Goal: Task Accomplishment & Management: Manage account settings

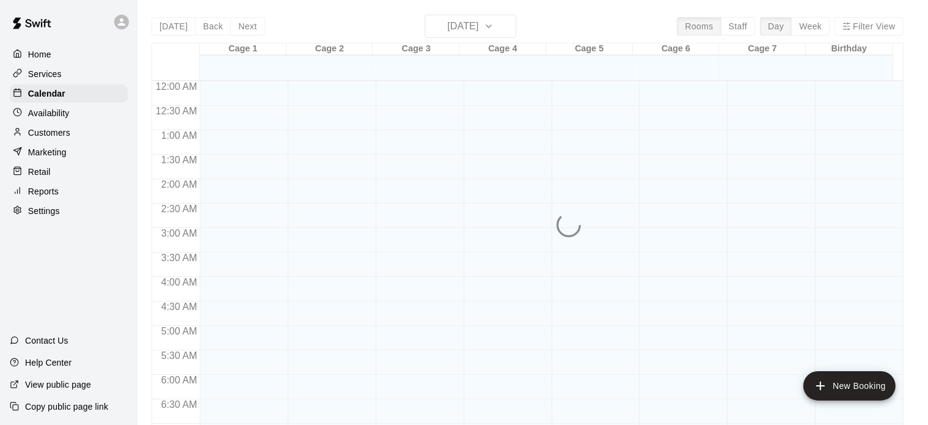
scroll to position [778, 0]
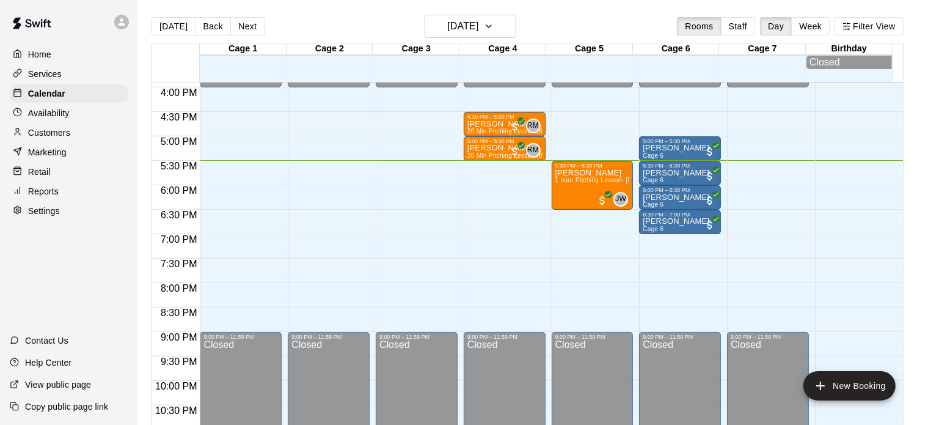
click at [70, 139] on p "Customers" at bounding box center [49, 132] width 42 height 12
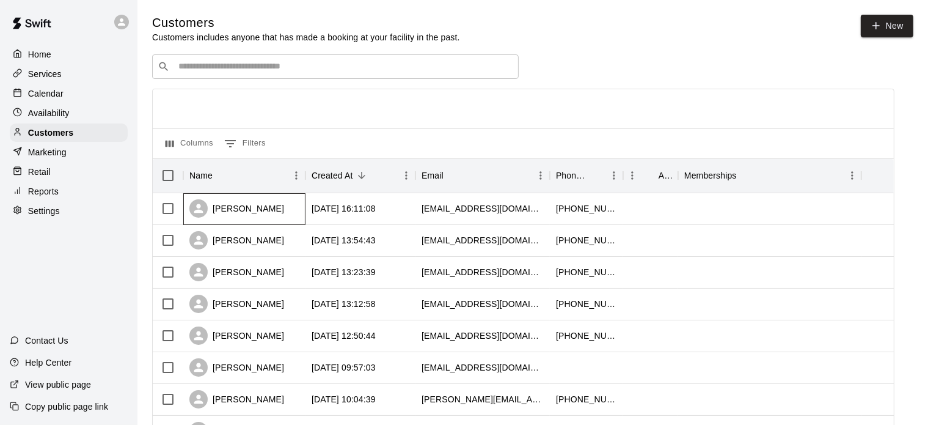
click at [266, 212] on div "[PERSON_NAME]" at bounding box center [244, 209] width 122 height 32
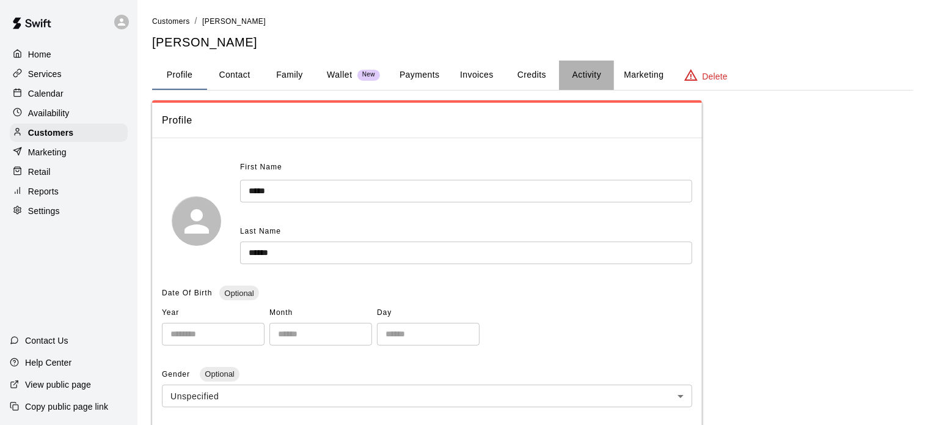
click at [584, 75] on button "Activity" at bounding box center [586, 74] width 55 height 29
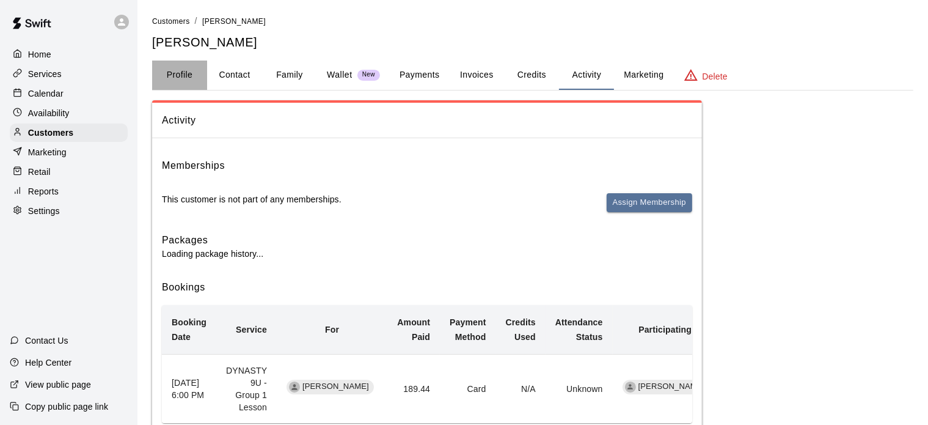
click at [180, 75] on button "Profile" at bounding box center [179, 74] width 55 height 29
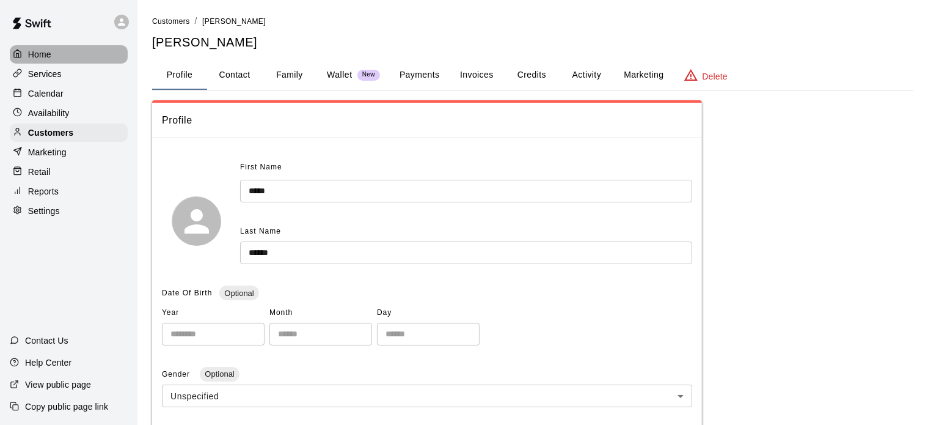
click at [42, 49] on p "Home" at bounding box center [39, 54] width 23 height 12
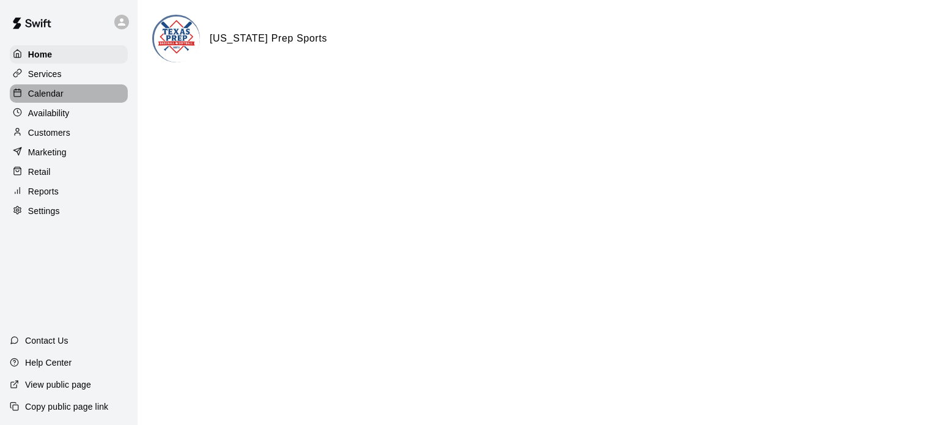
click at [68, 92] on div "Calendar" at bounding box center [69, 93] width 118 height 18
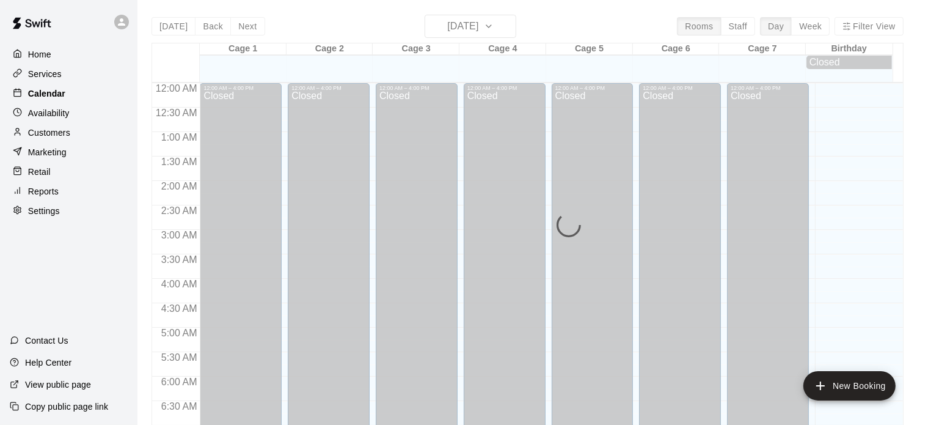
scroll to position [778, 0]
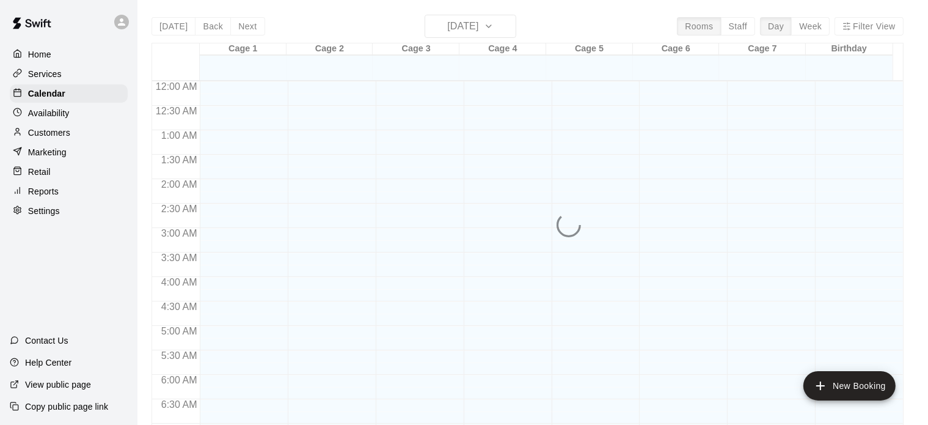
scroll to position [778, 0]
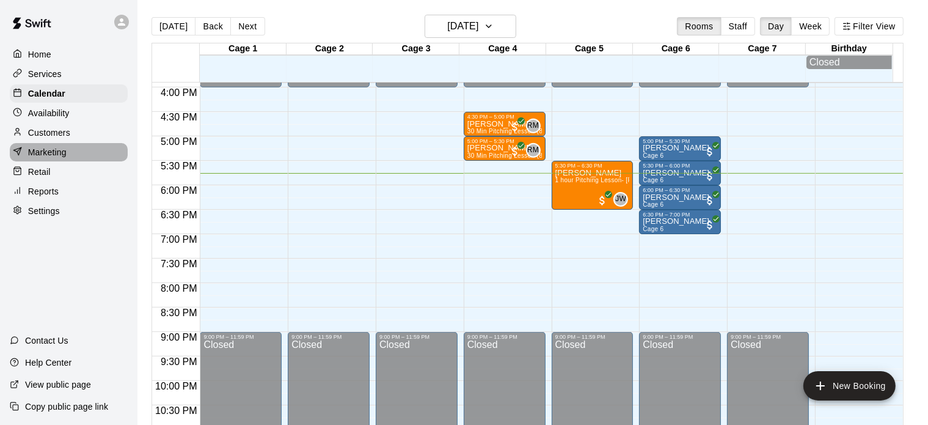
click at [59, 152] on p "Marketing" at bounding box center [47, 152] width 38 height 12
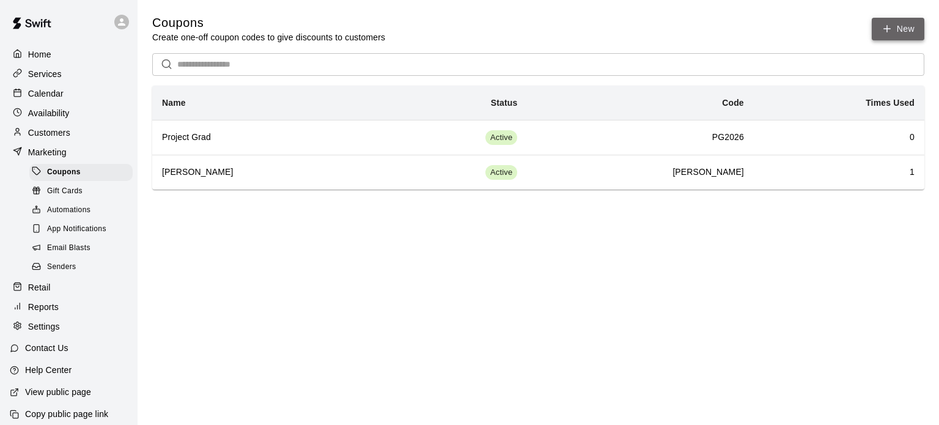
click at [888, 29] on icon "button" at bounding box center [886, 28] width 11 height 11
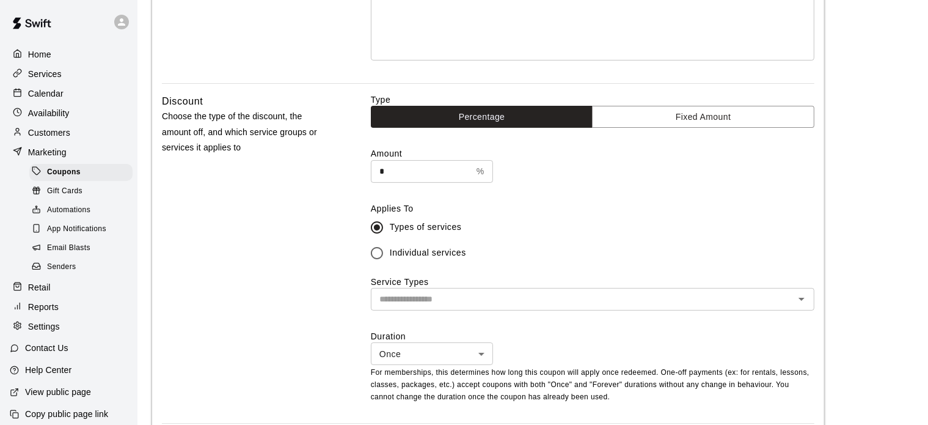
scroll to position [244, 0]
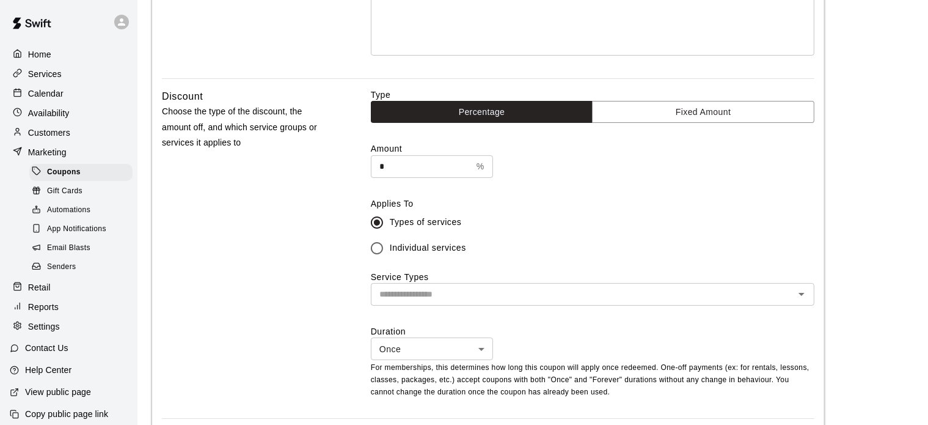
type input "**********"
click at [444, 166] on input "*" at bounding box center [421, 166] width 101 height 23
type input "*"
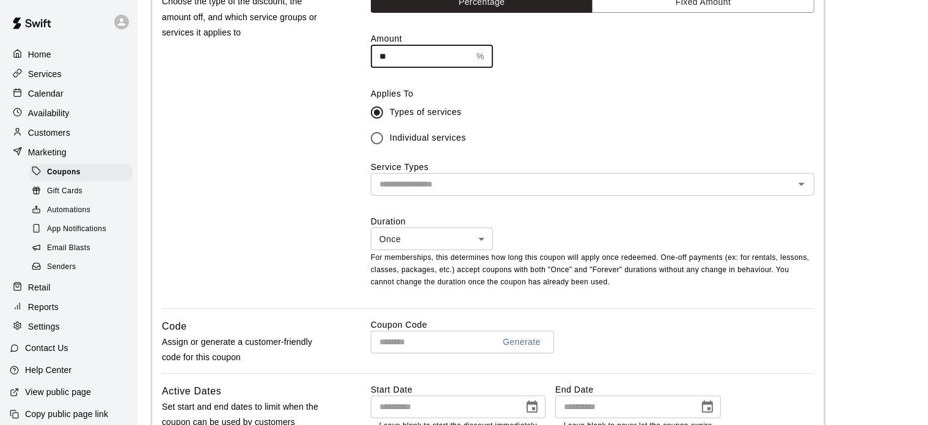
click at [463, 192] on div "​" at bounding box center [593, 184] width 444 height 23
type input "**"
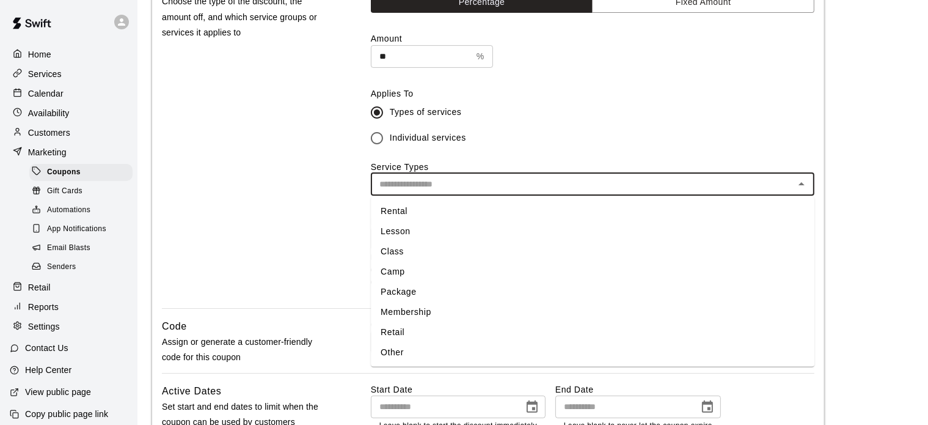
click at [417, 214] on li "Rental" at bounding box center [593, 212] width 444 height 20
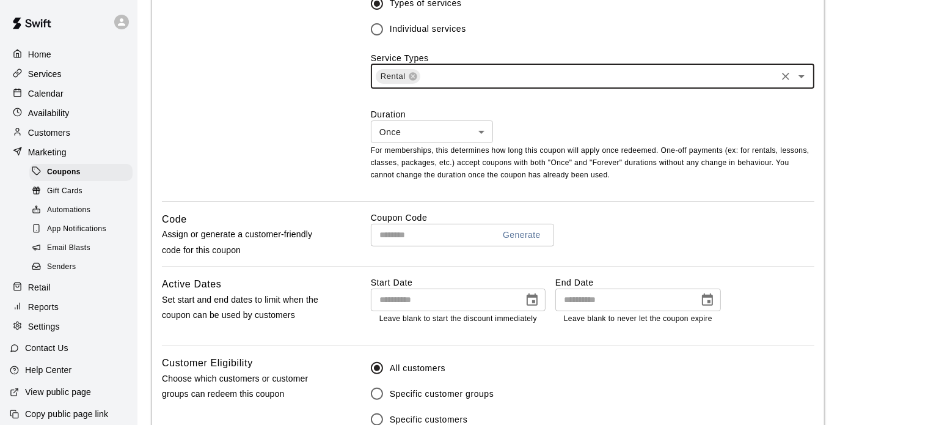
scroll to position [473, 0]
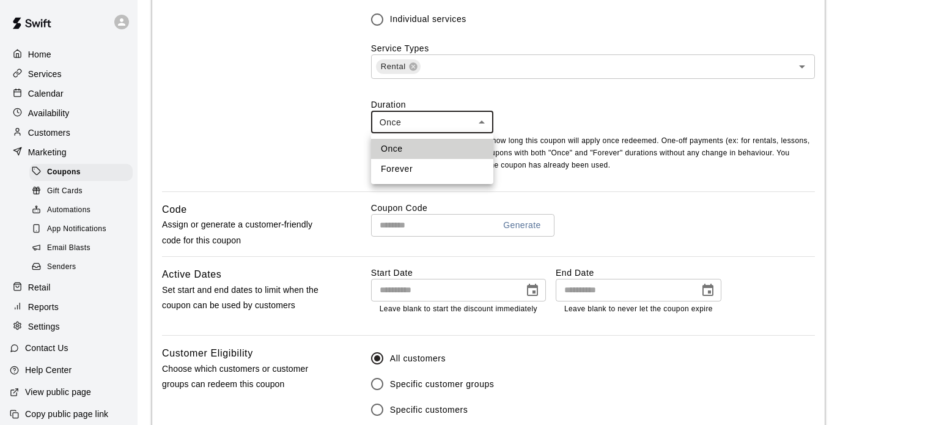
click at [486, 127] on body "**********" at bounding box center [469, 58] width 939 height 1063
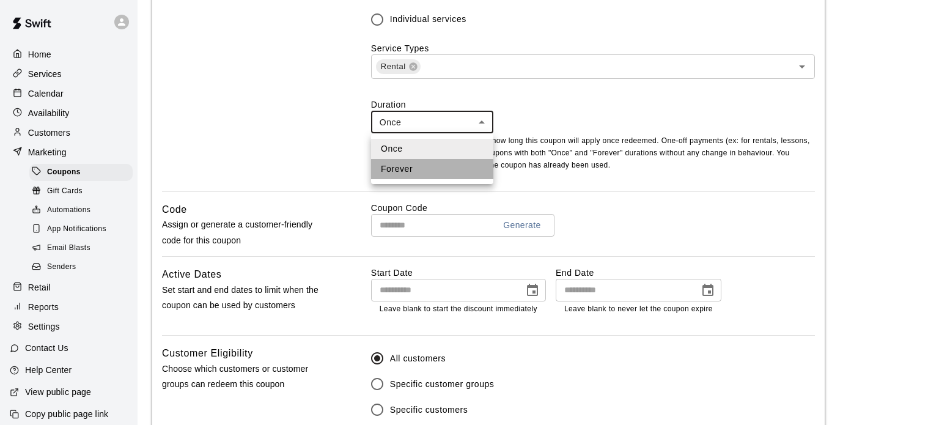
click at [437, 168] on li "Forever" at bounding box center [432, 169] width 122 height 20
type input "*******"
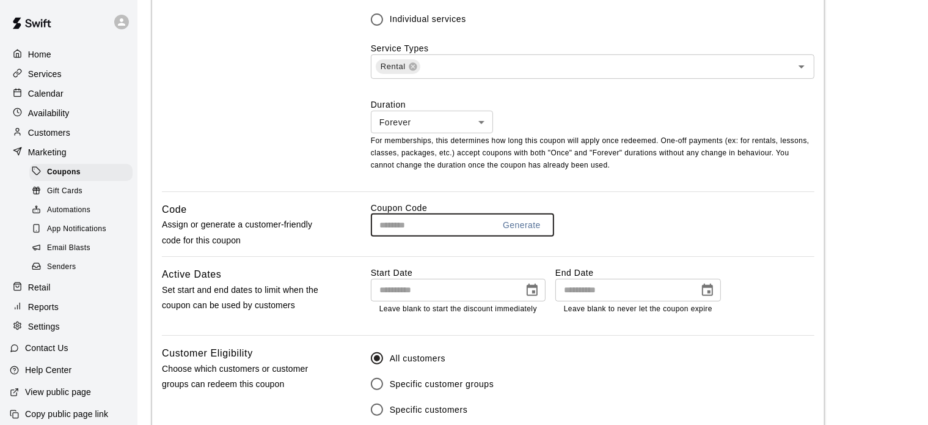
click at [395, 227] on input "text" at bounding box center [428, 225] width 114 height 23
click at [395, 227] on input "*" at bounding box center [428, 225] width 114 height 23
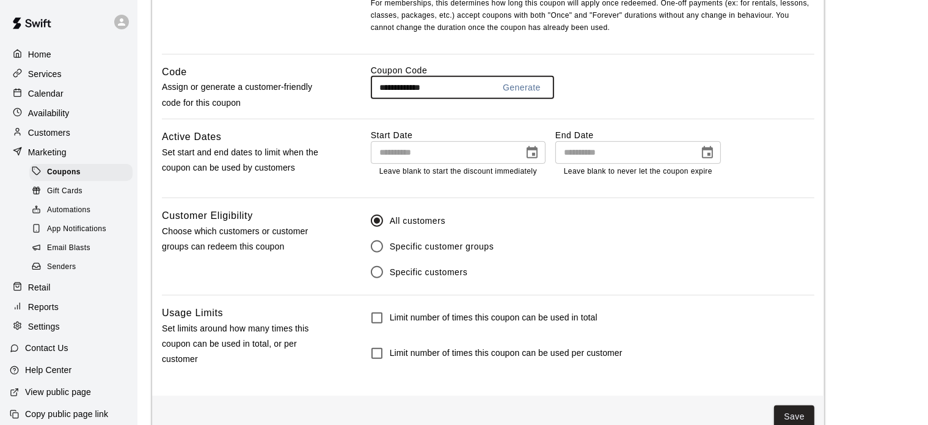
scroll to position [611, 0]
type input "**********"
click at [529, 158] on icon "Choose date" at bounding box center [532, 152] width 15 height 15
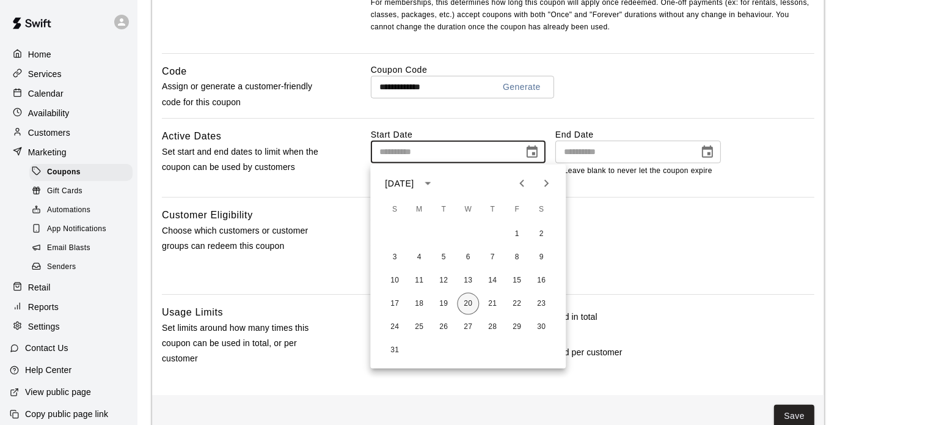
click at [467, 309] on button "20" at bounding box center [468, 304] width 22 height 22
type input "**********"
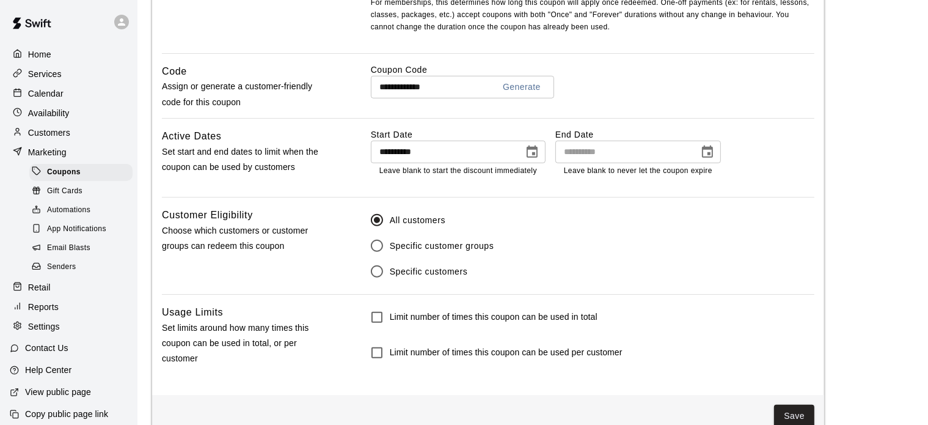
scroll to position [638, 0]
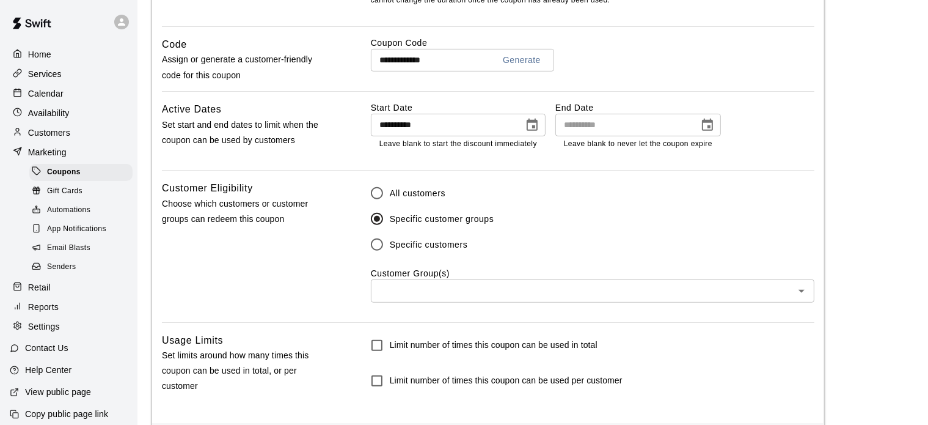
click at [403, 290] on input "text" at bounding box center [583, 290] width 416 height 15
click at [352, 279] on div "Customer Eligibility Choose which customers or customer groups can redeem this …" at bounding box center [488, 250] width 653 height 141
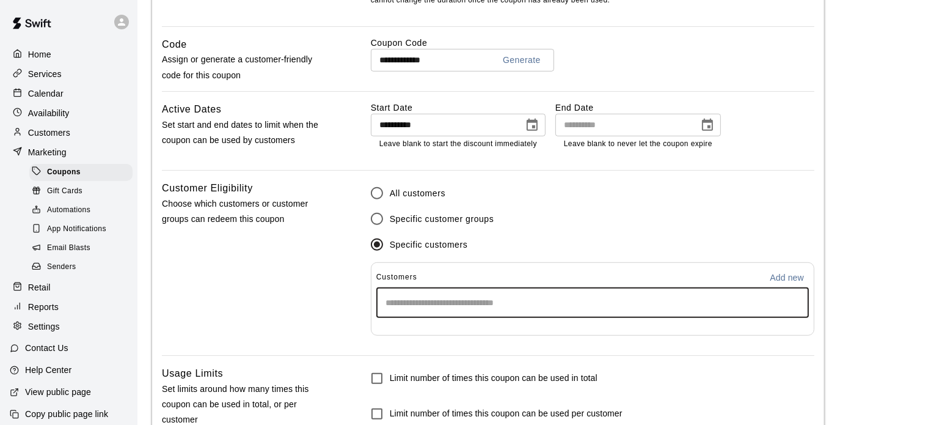
click at [405, 298] on input "Start typing to search customers..." at bounding box center [593, 302] width 422 height 12
type input "*****"
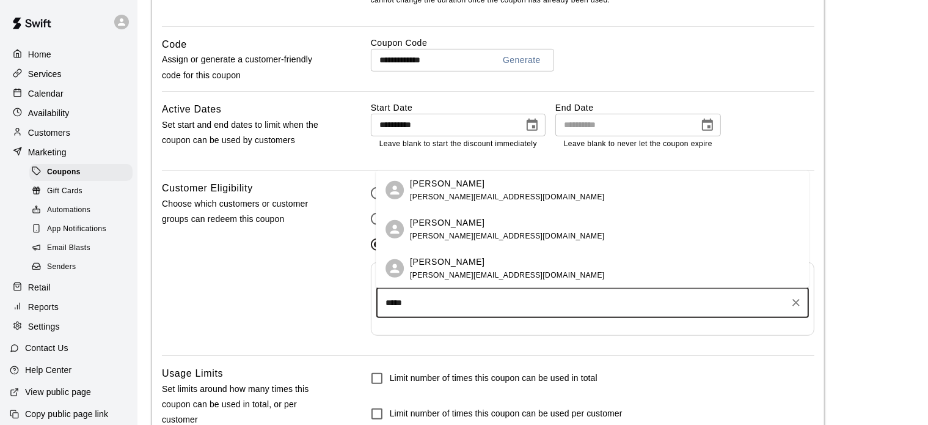
click at [437, 200] on span "derek_david@ymail.com" at bounding box center [507, 196] width 194 height 9
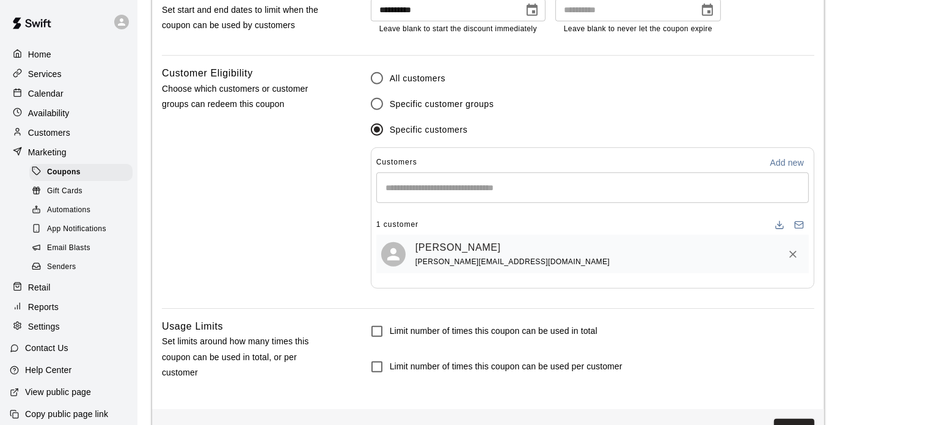
scroll to position [754, 0]
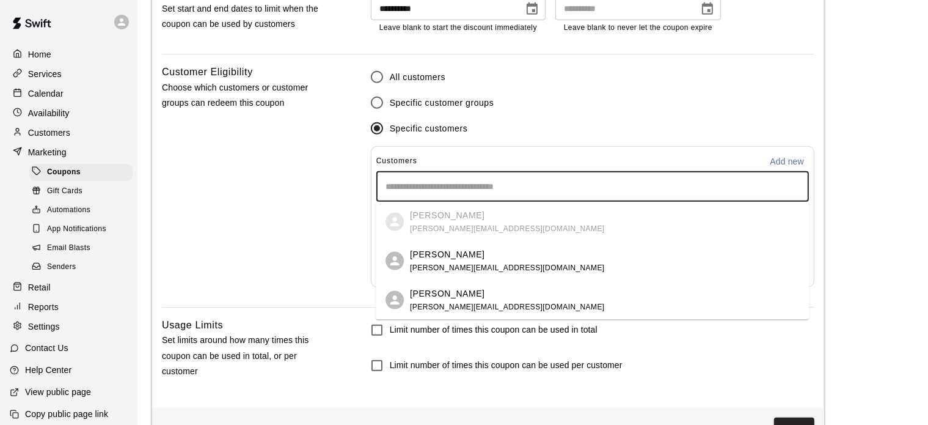
click at [428, 188] on input "Start typing to search customers..." at bounding box center [593, 186] width 422 height 12
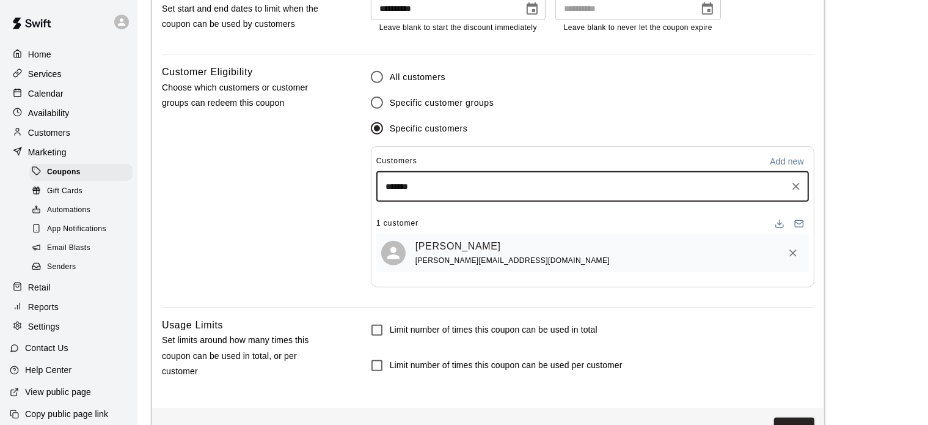
type input "********"
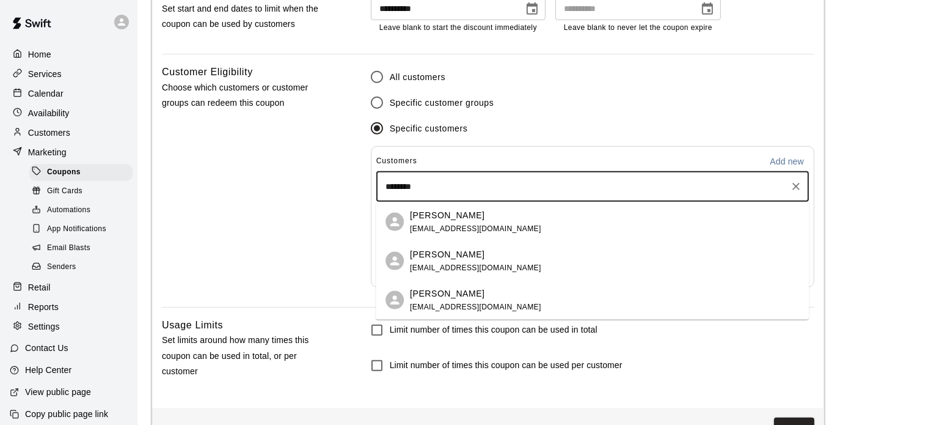
click at [425, 257] on p "[PERSON_NAME]" at bounding box center [447, 253] width 75 height 13
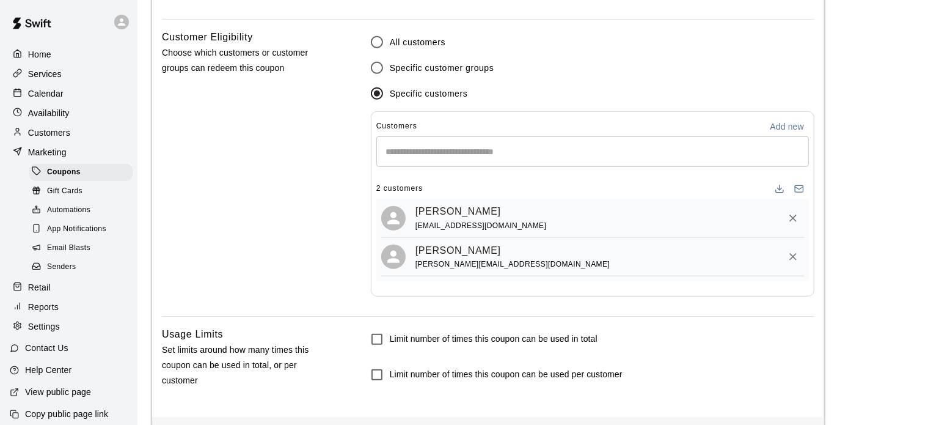
scroll to position [841, 0]
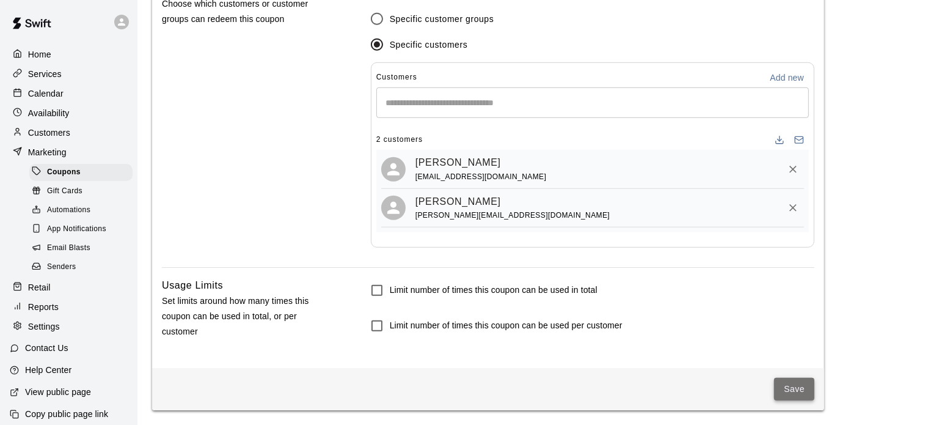
click at [803, 395] on button "Save" at bounding box center [794, 389] width 40 height 23
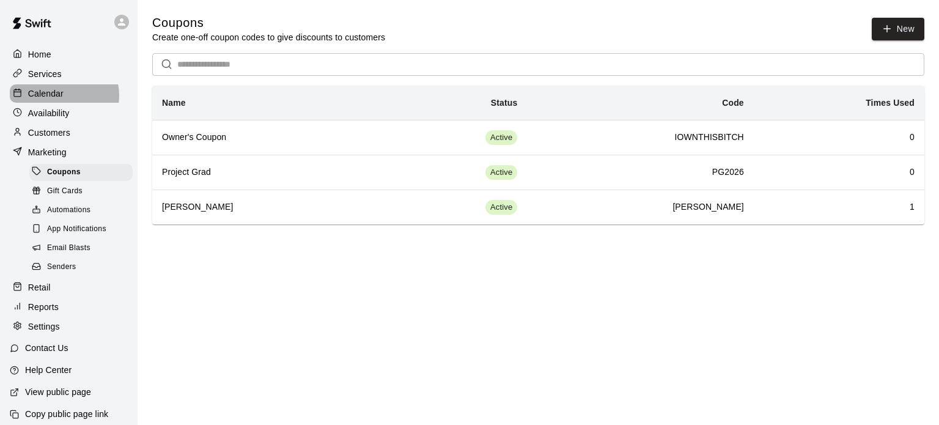
click at [64, 98] on div "Calendar" at bounding box center [69, 93] width 118 height 18
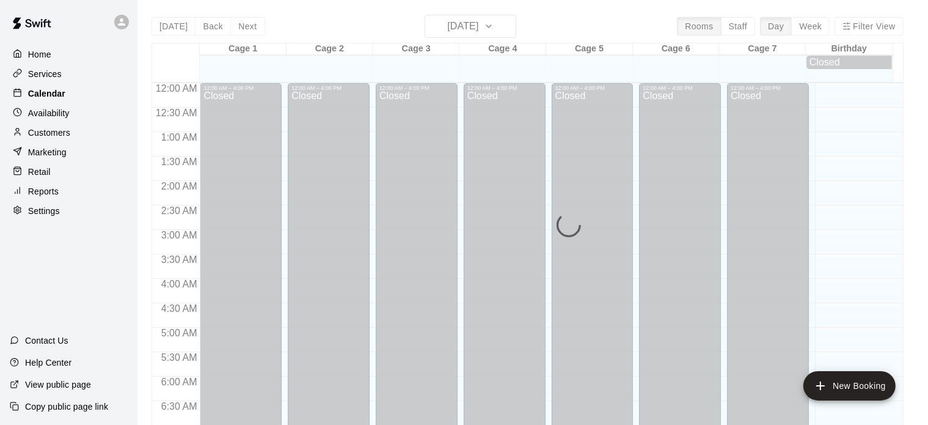
scroll to position [778, 0]
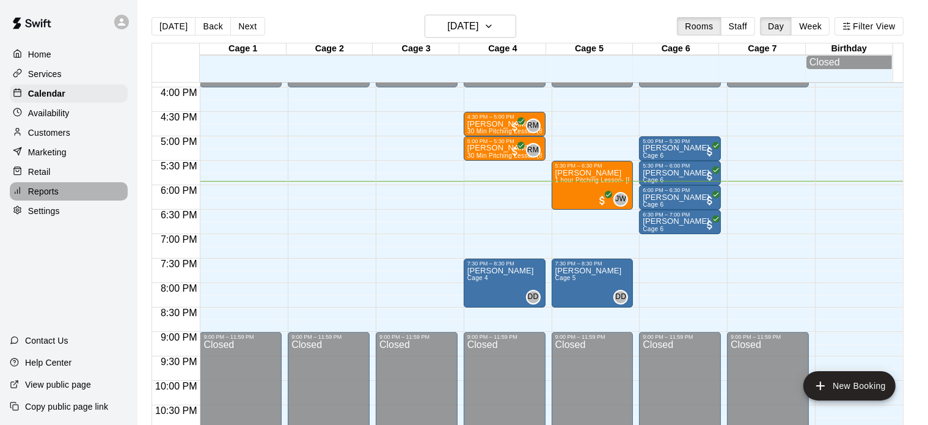
click at [52, 197] on p "Reports" at bounding box center [43, 191] width 31 height 12
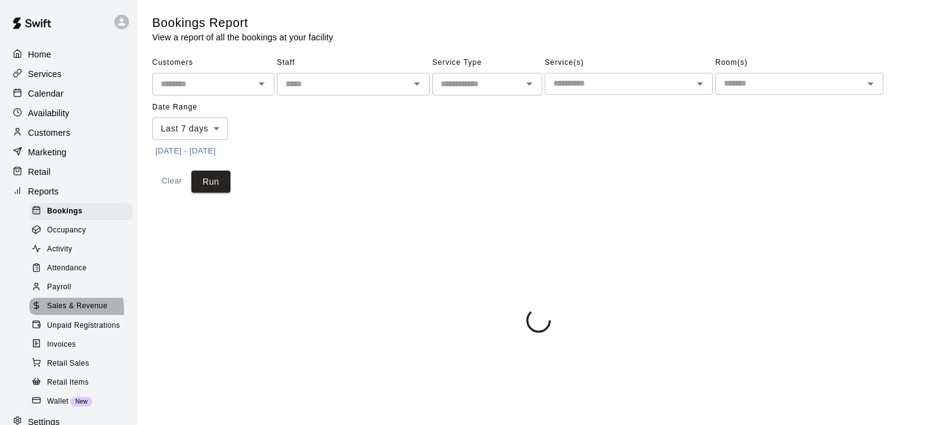
click at [70, 312] on span "Sales & Revenue" at bounding box center [77, 306] width 60 height 12
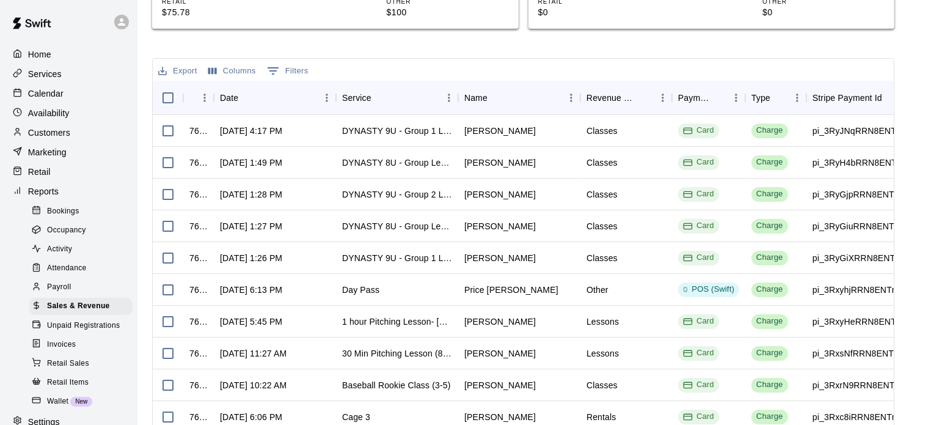
scroll to position [489, 0]
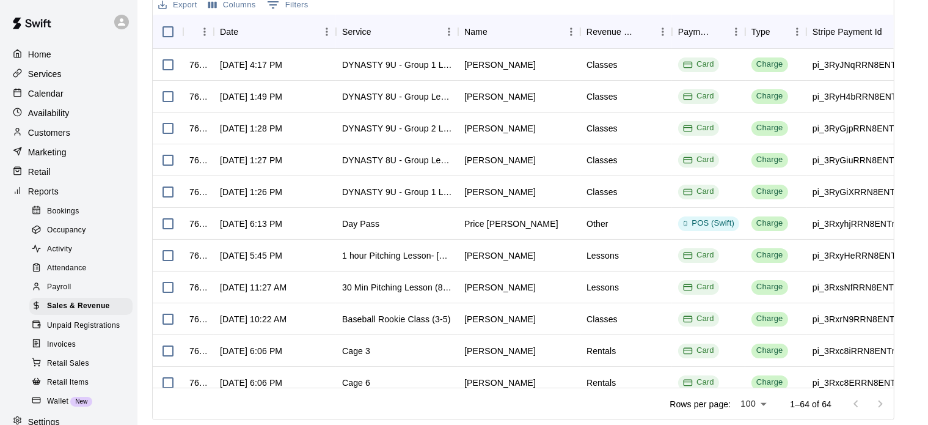
click at [56, 98] on p "Calendar" at bounding box center [45, 93] width 35 height 12
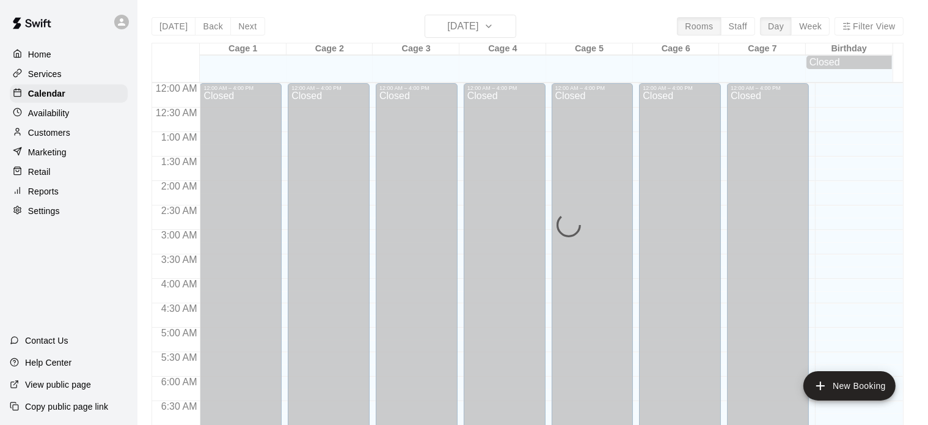
scroll to position [778, 0]
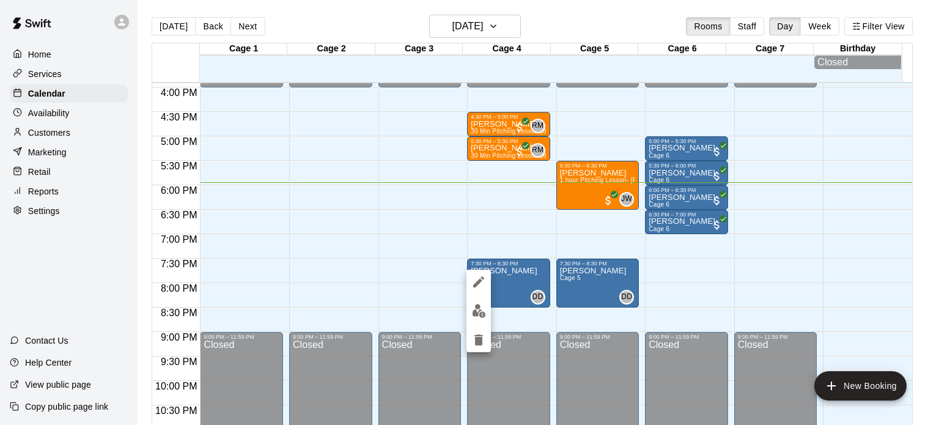
click at [667, 283] on div at bounding box center [469, 212] width 939 height 425
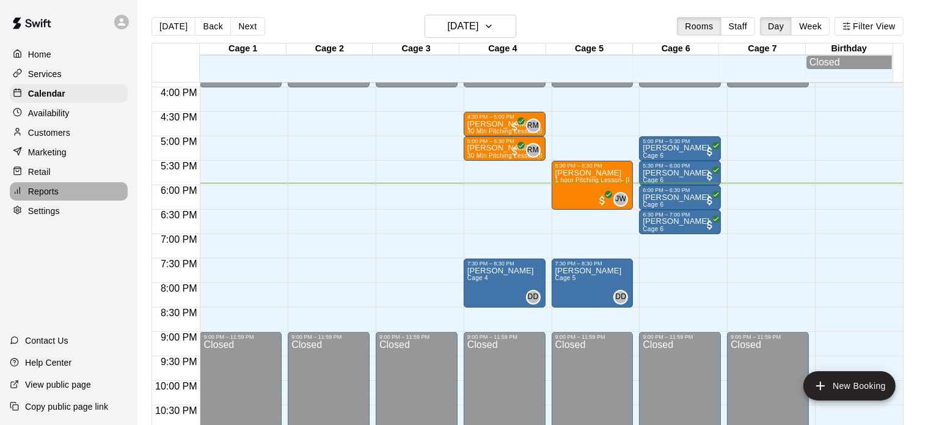
click at [47, 197] on p "Reports" at bounding box center [43, 191] width 31 height 12
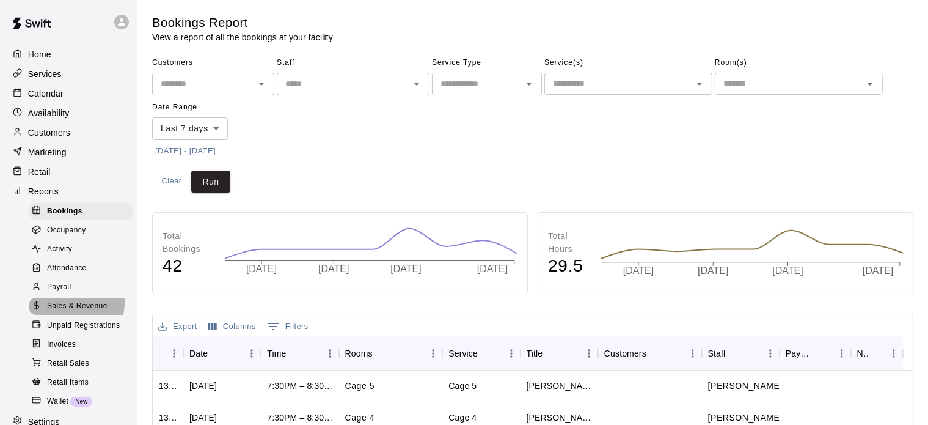
click at [64, 312] on span "Sales & Revenue" at bounding box center [77, 306] width 60 height 12
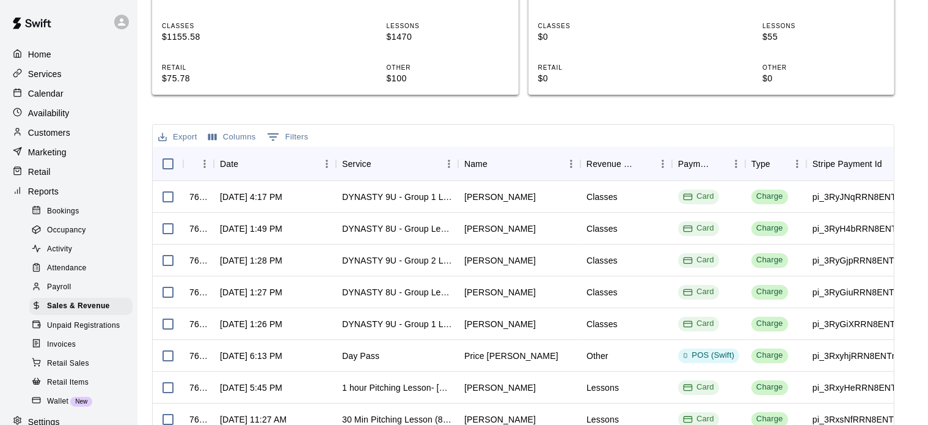
scroll to position [359, 0]
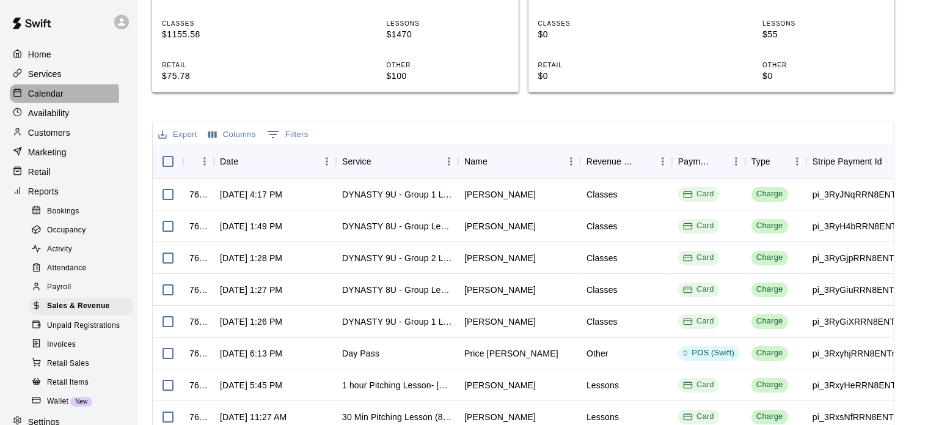
click at [47, 98] on p "Calendar" at bounding box center [45, 93] width 35 height 12
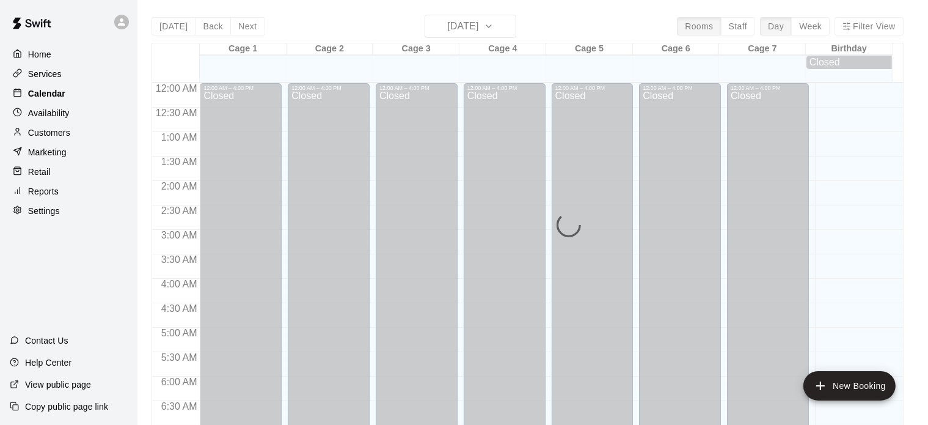
scroll to position [778, 0]
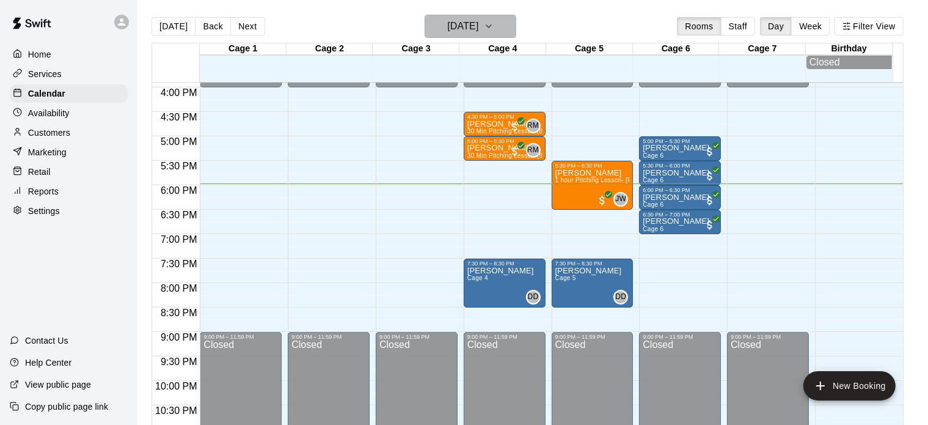
click at [494, 26] on icon "button" at bounding box center [489, 26] width 10 height 15
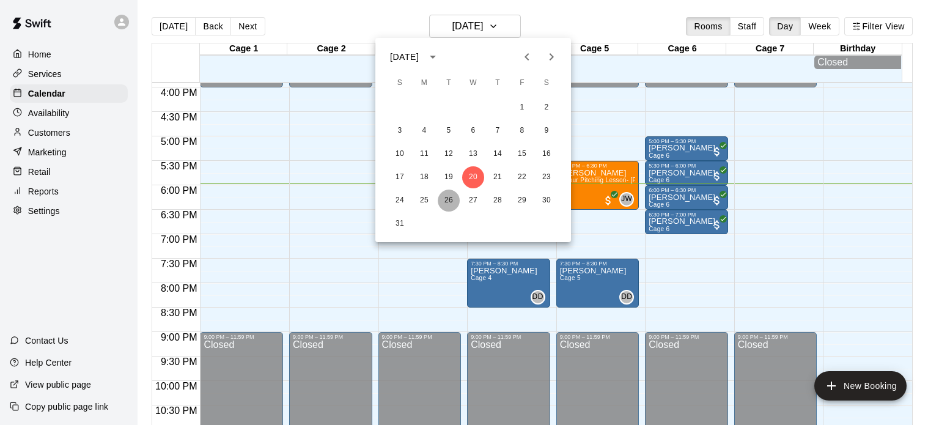
click at [447, 197] on button "26" at bounding box center [448, 200] width 22 height 22
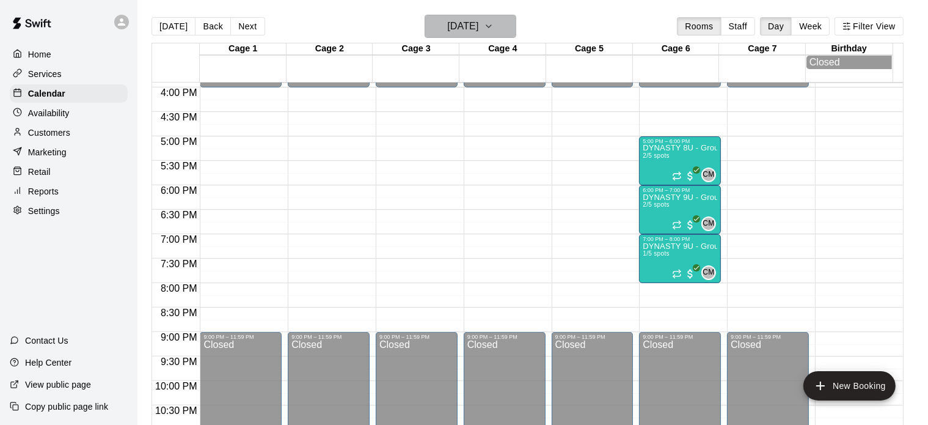
click at [494, 31] on icon "button" at bounding box center [489, 26] width 10 height 15
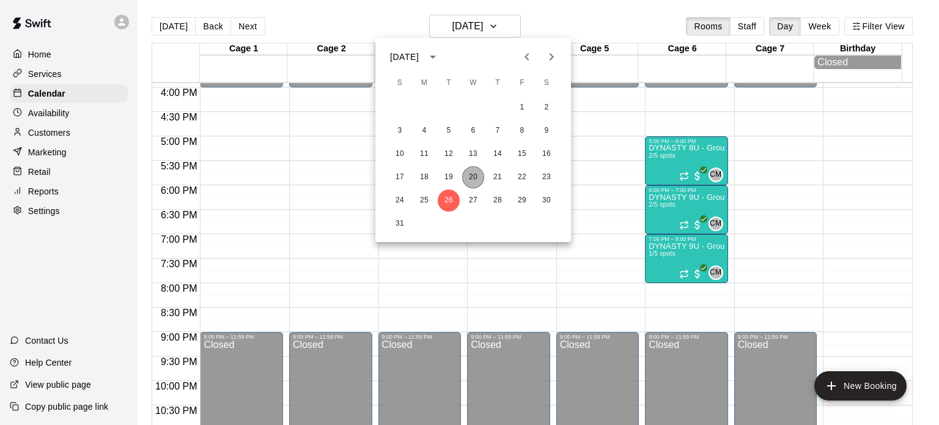
click at [469, 174] on button "20" at bounding box center [473, 177] width 22 height 22
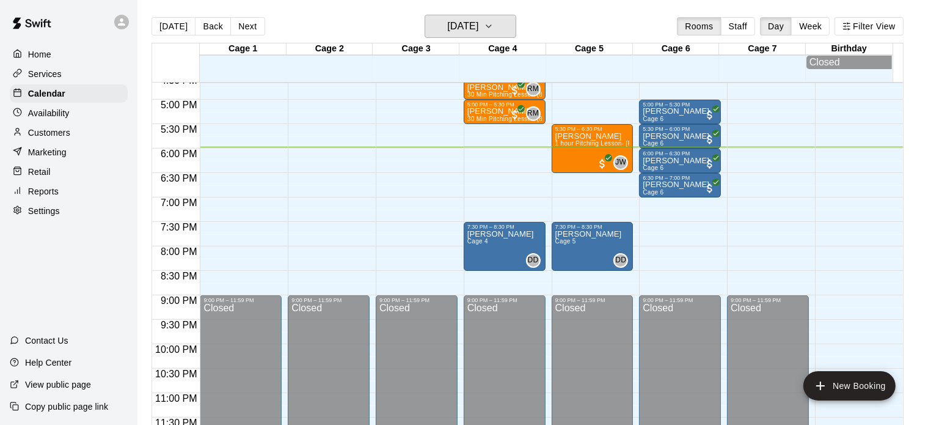
scroll to position [819, 0]
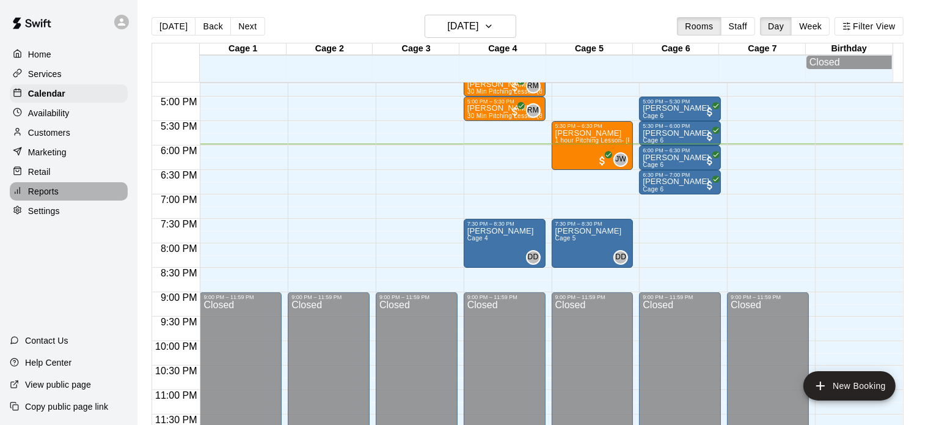
click at [60, 197] on div "Reports" at bounding box center [69, 191] width 118 height 18
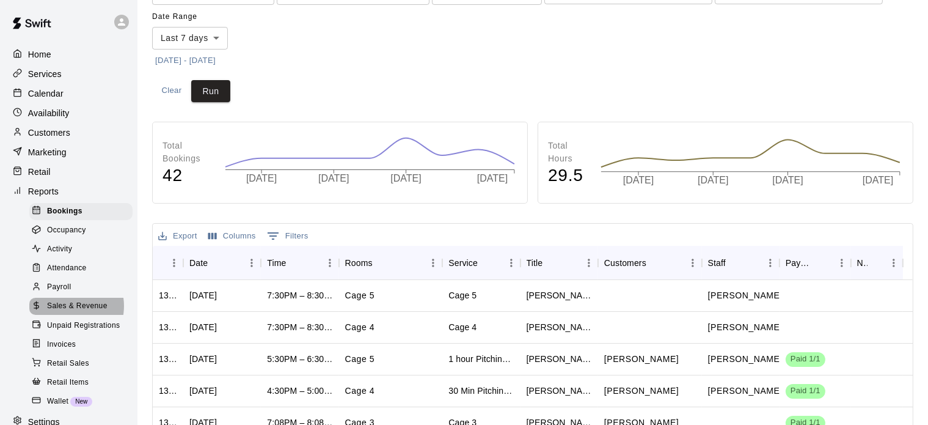
click at [66, 312] on span "Sales & Revenue" at bounding box center [77, 306] width 60 height 12
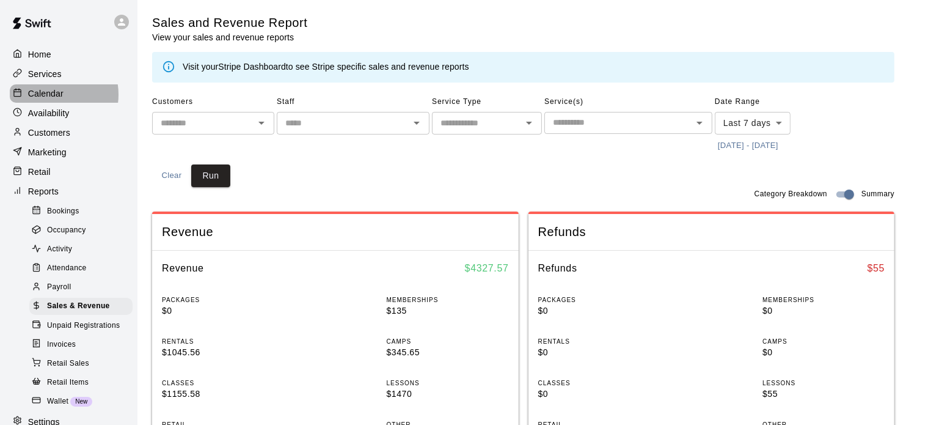
click at [54, 97] on p "Calendar" at bounding box center [45, 93] width 35 height 12
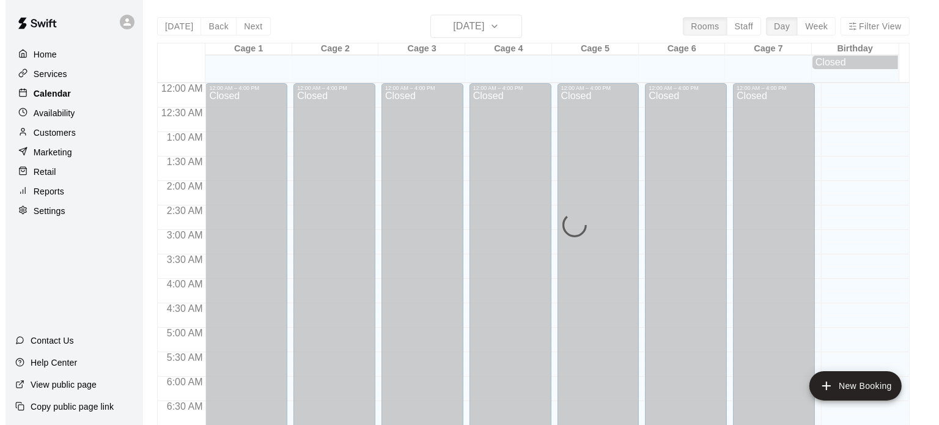
scroll to position [778, 0]
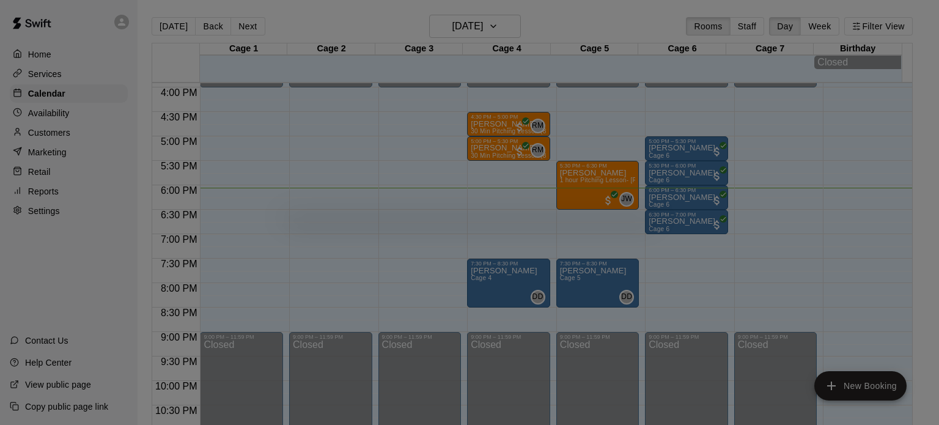
click at [488, 215] on div at bounding box center [469, 212] width 939 height 425
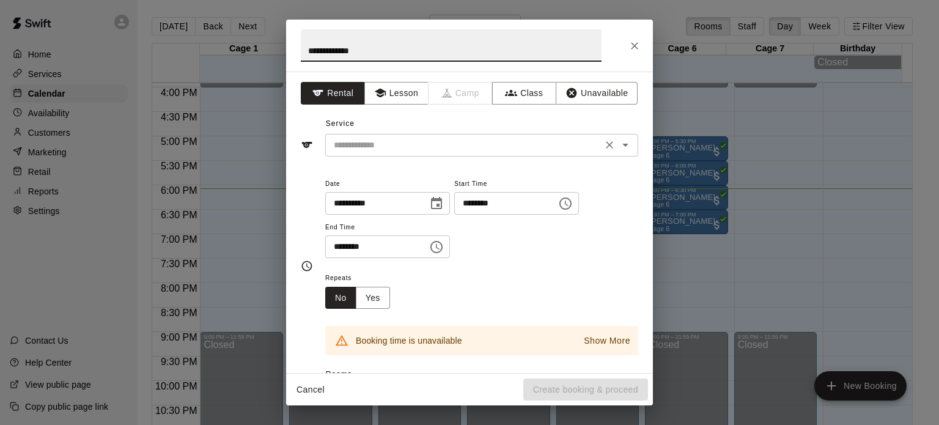
type input "**********"
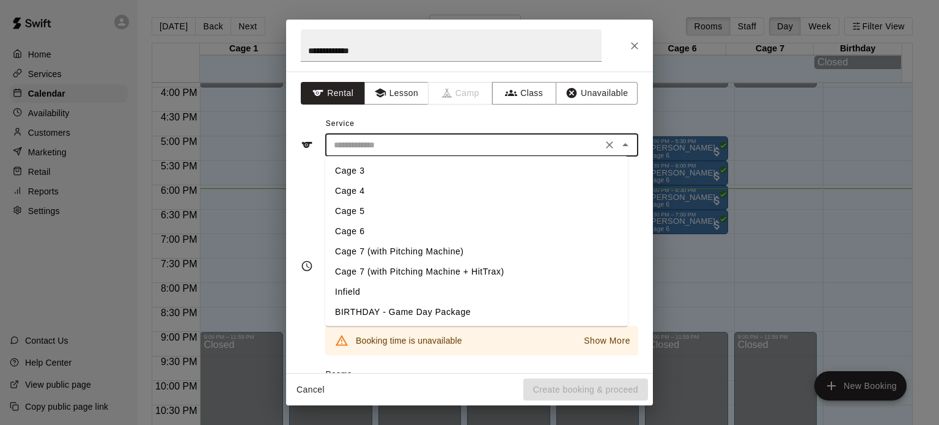
click at [383, 140] on input "text" at bounding box center [463, 144] width 269 height 15
click at [363, 194] on li "Cage 4" at bounding box center [476, 191] width 302 height 20
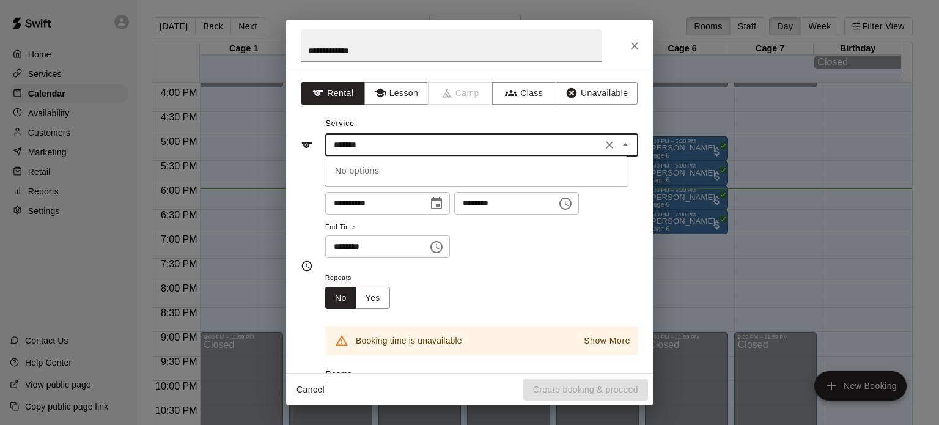
type input "******"
click at [309, 180] on div "**********" at bounding box center [469, 266] width 337 height 180
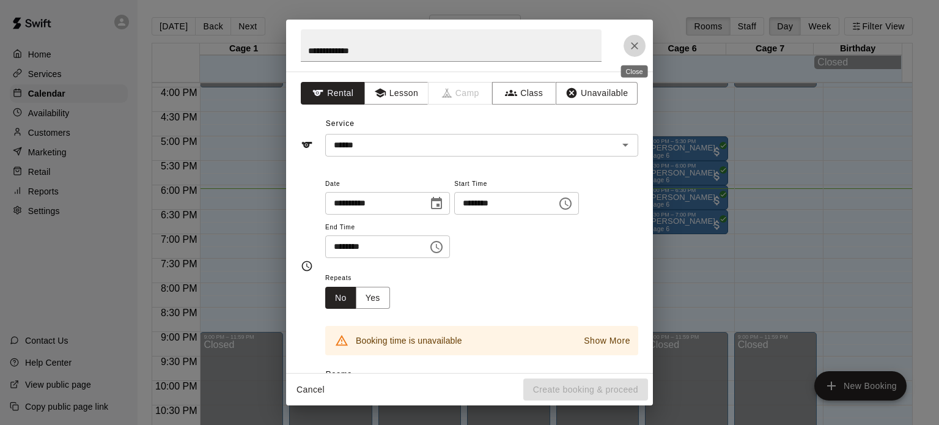
click at [627, 45] on button "Close" at bounding box center [634, 46] width 22 height 22
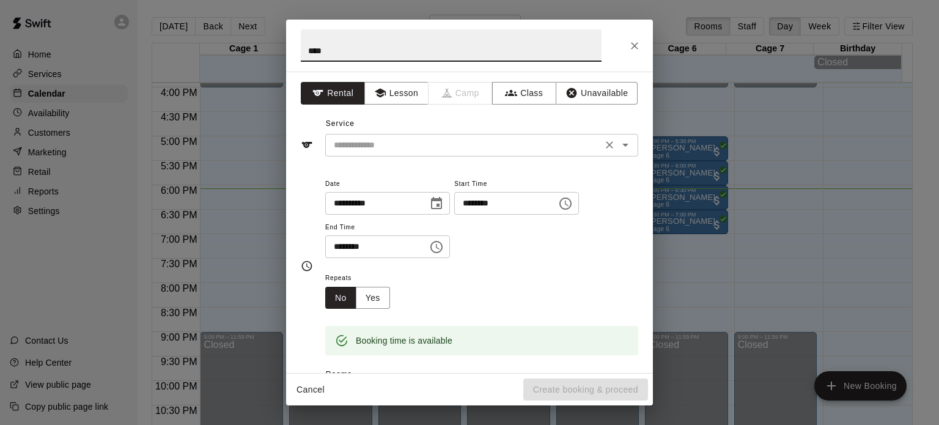
type input "****"
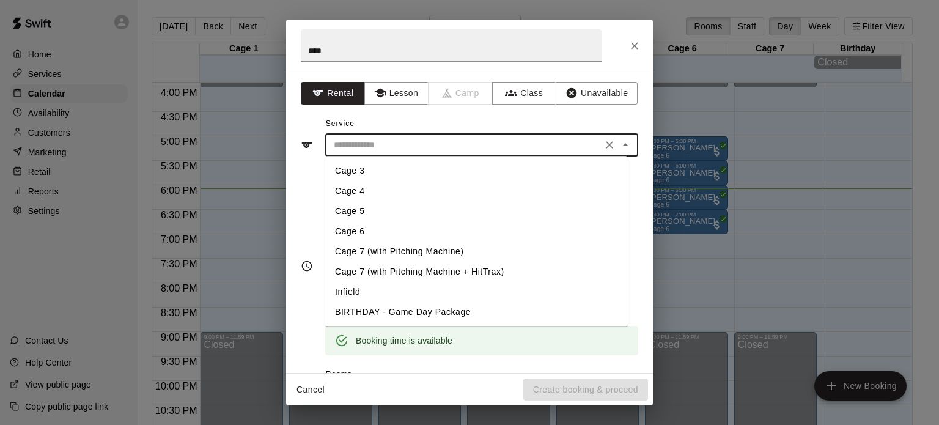
click at [379, 145] on input "text" at bounding box center [463, 144] width 269 height 15
click at [369, 174] on li "Cage 3" at bounding box center [476, 171] width 302 height 20
type input "******"
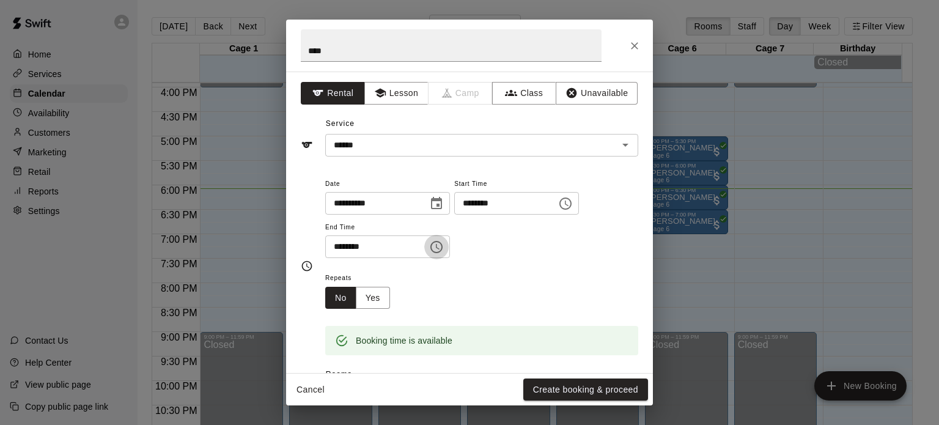
click at [444, 246] on icon "Choose time, selected time is 7:00 PM" at bounding box center [436, 247] width 15 height 15
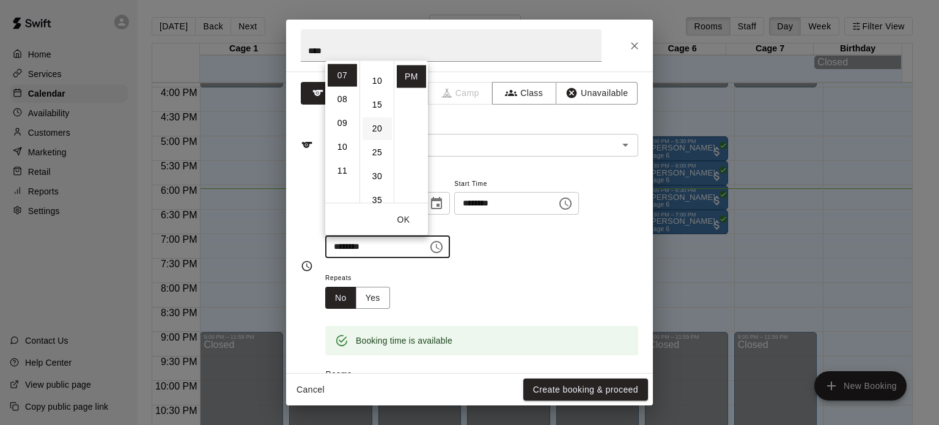
scroll to position [82, 0]
click at [373, 140] on li "30" at bounding box center [376, 135] width 29 height 23
type input "********"
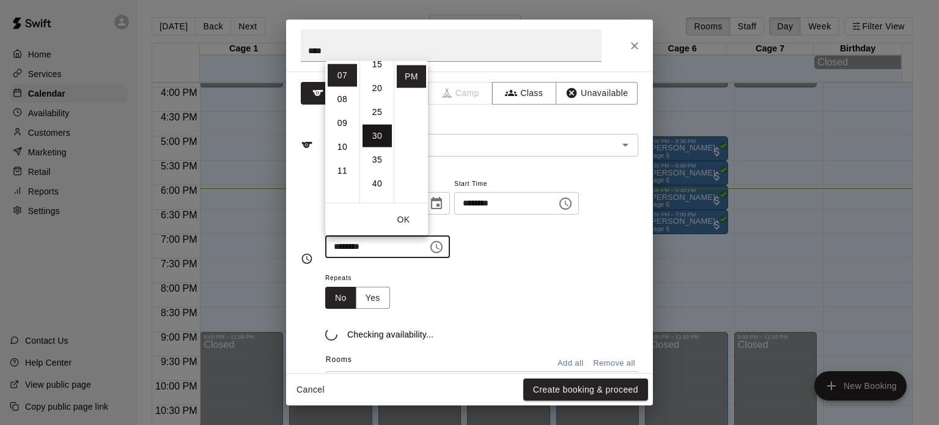
scroll to position [142, 0]
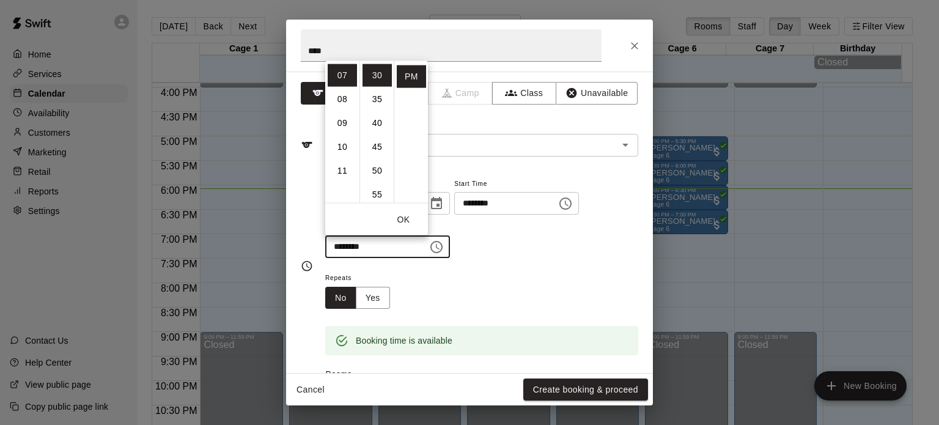
click at [457, 298] on div "Repeats No Yes" at bounding box center [481, 289] width 313 height 38
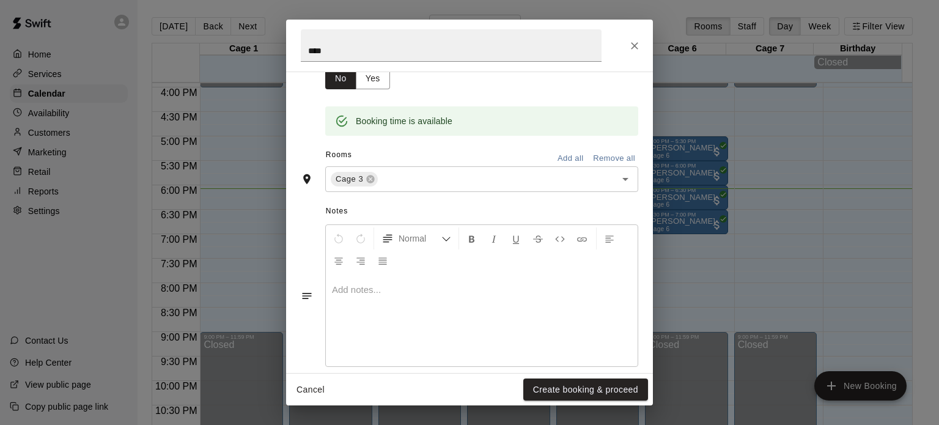
scroll to position [220, 0]
click at [420, 188] on div "Cage 3 ​" at bounding box center [481, 179] width 313 height 26
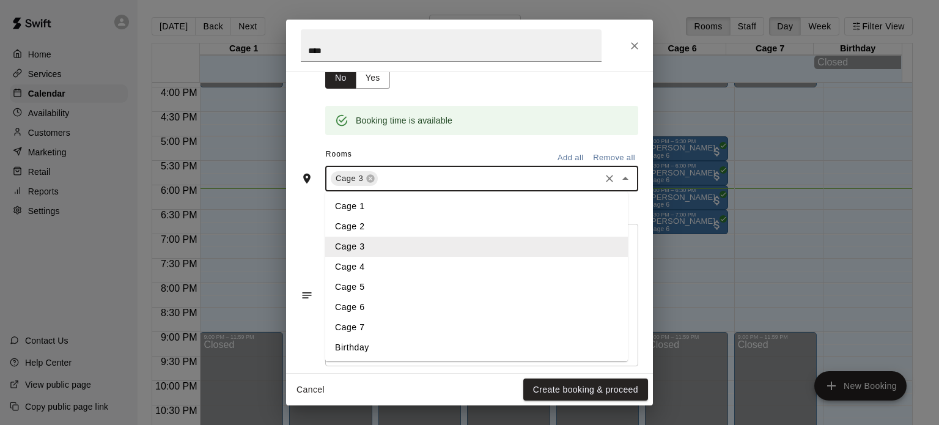
click at [365, 302] on li "Cage 6" at bounding box center [476, 307] width 302 height 20
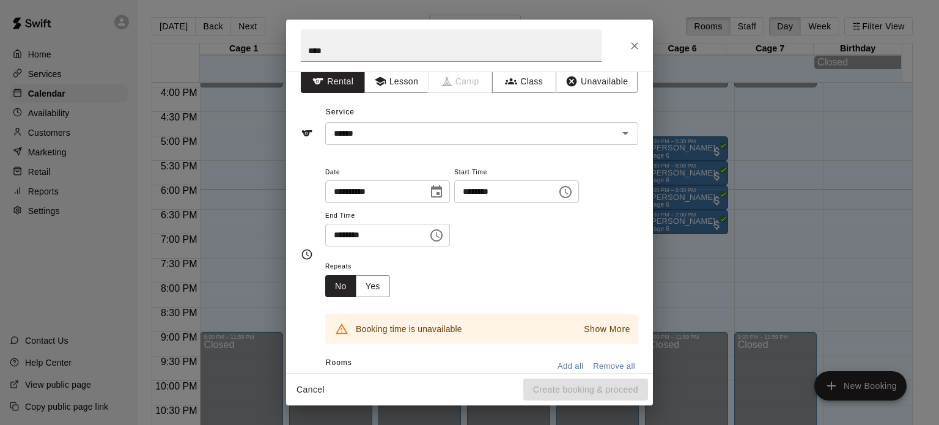
scroll to position [7, 0]
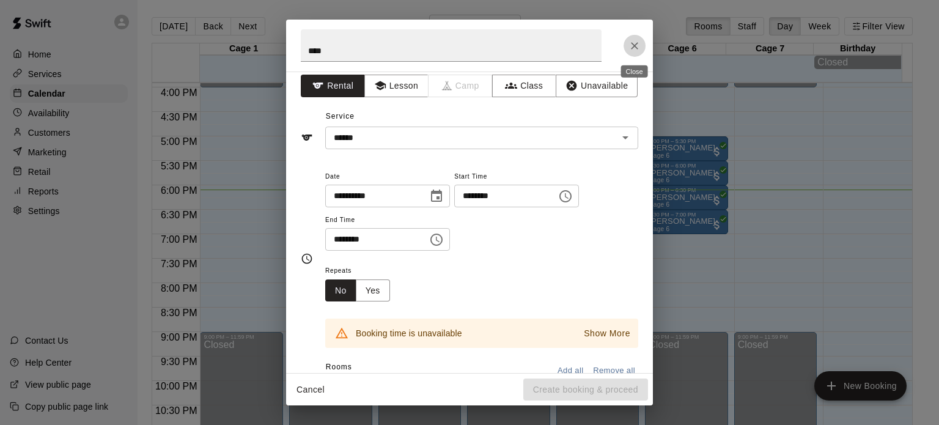
click at [638, 38] on button "Close" at bounding box center [634, 46] width 22 height 22
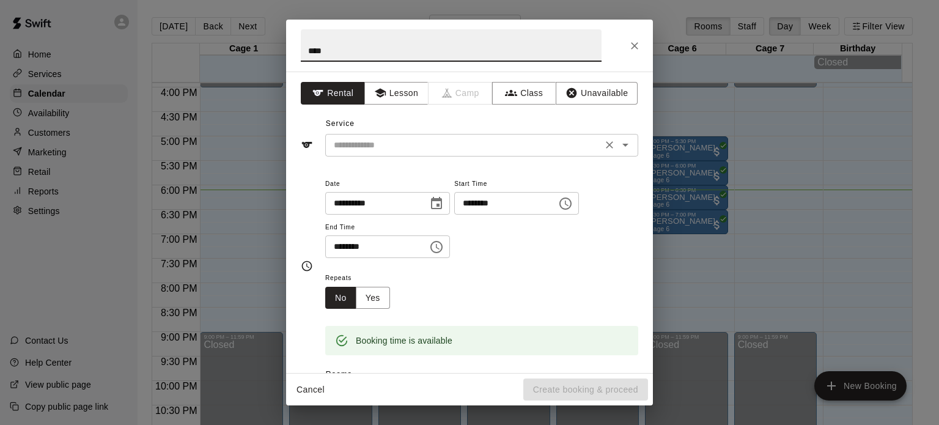
type input "****"
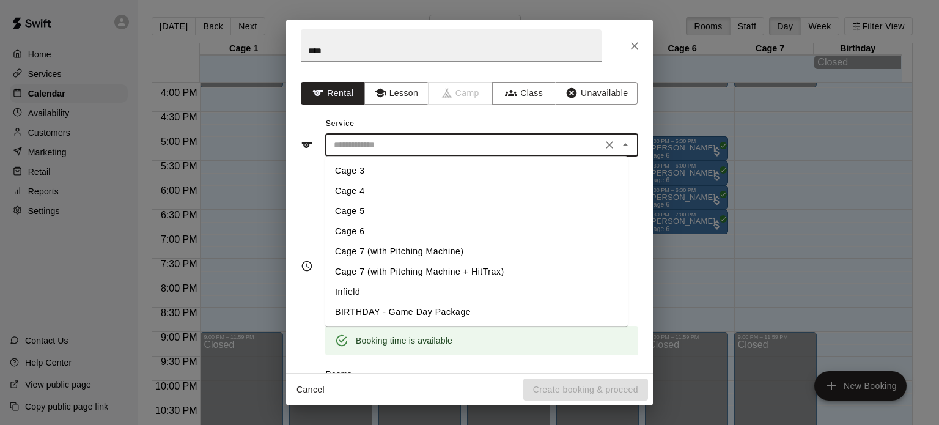
click at [378, 141] on input "text" at bounding box center [463, 144] width 269 height 15
click at [362, 173] on li "Cage 3" at bounding box center [476, 171] width 302 height 20
type input "******"
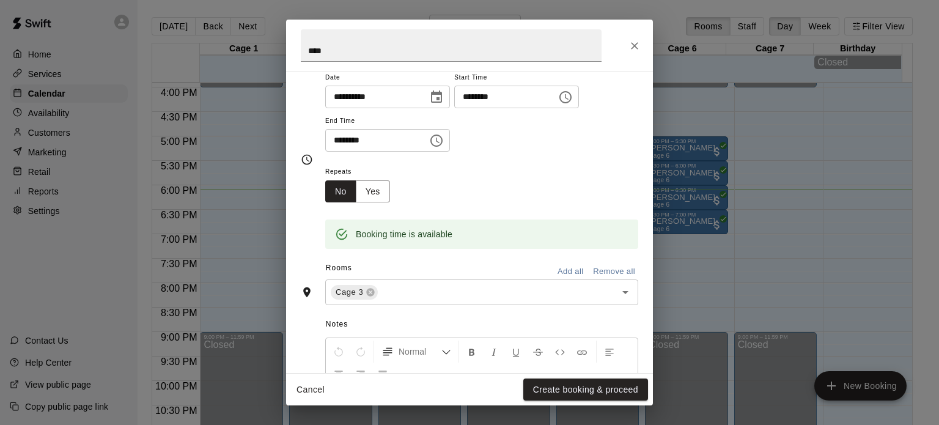
scroll to position [108, 0]
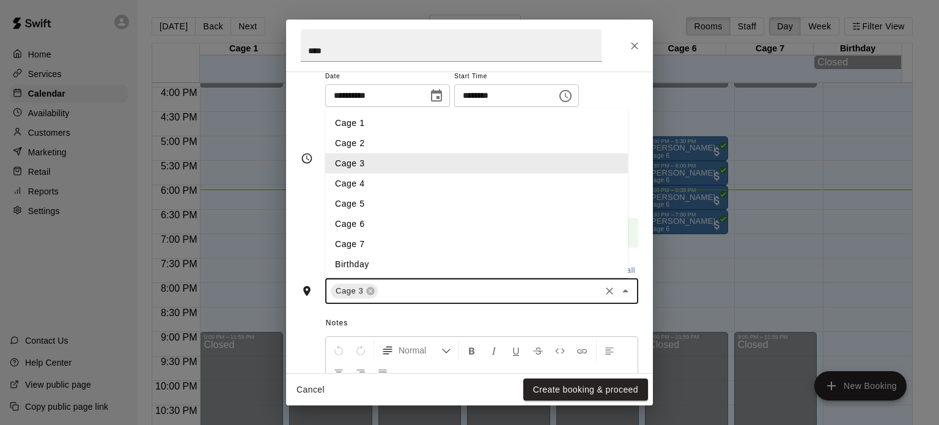
click at [428, 285] on input "text" at bounding box center [488, 291] width 219 height 15
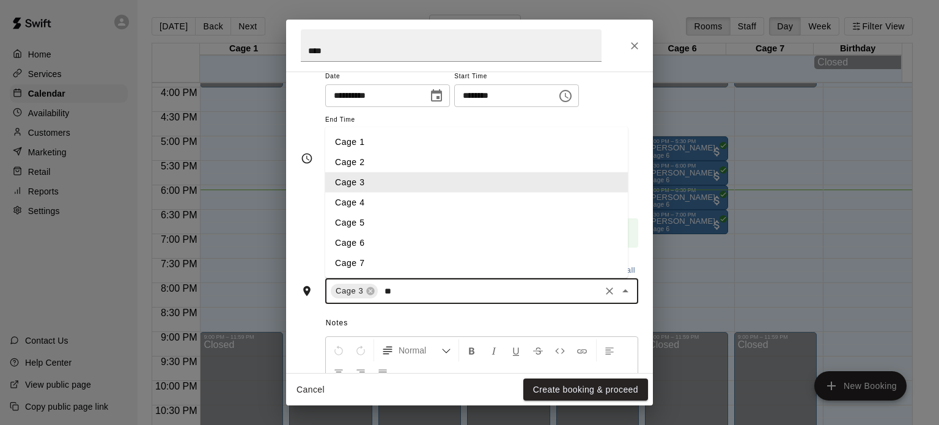
type input "***"
click at [354, 216] on li "Cage 5" at bounding box center [476, 223] width 302 height 20
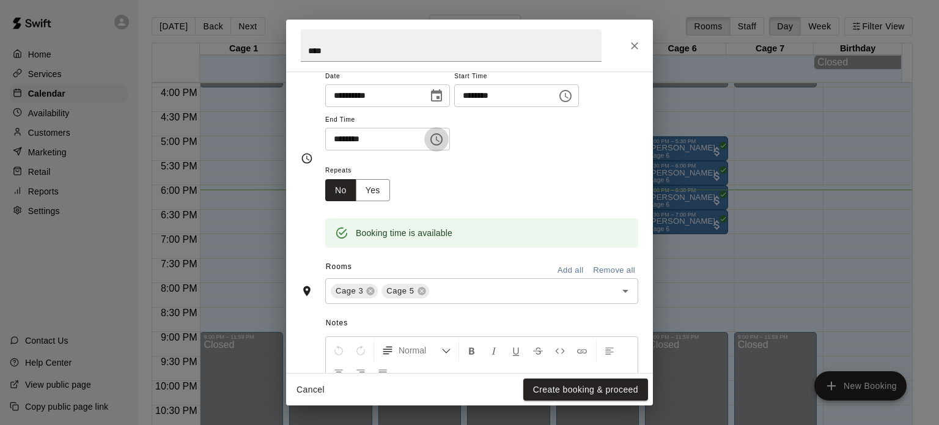
click at [444, 139] on icon "Choose time, selected time is 7:00 PM" at bounding box center [436, 139] width 15 height 15
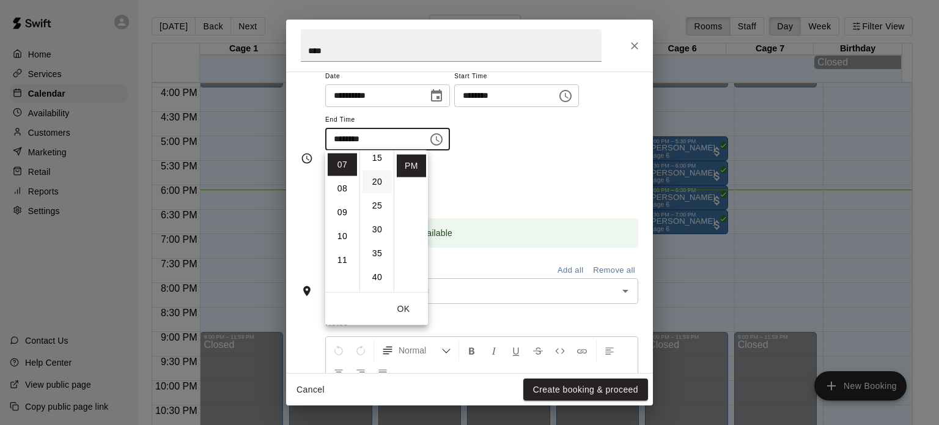
scroll to position [83, 0]
click at [375, 231] on li "30" at bounding box center [376, 224] width 29 height 23
type input "********"
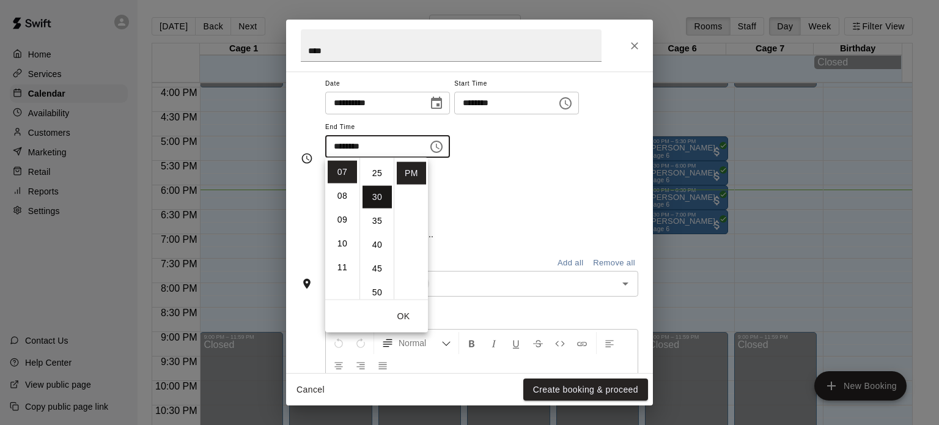
scroll to position [142, 0]
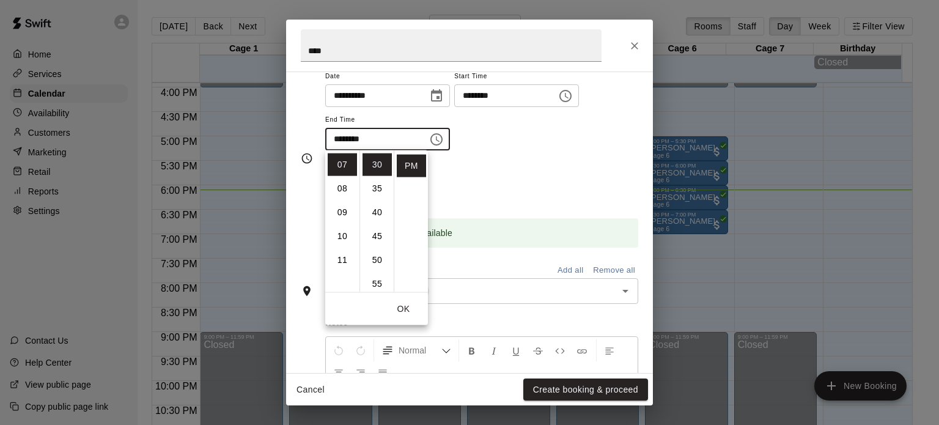
click at [521, 183] on div "Repeats No Yes" at bounding box center [481, 182] width 313 height 38
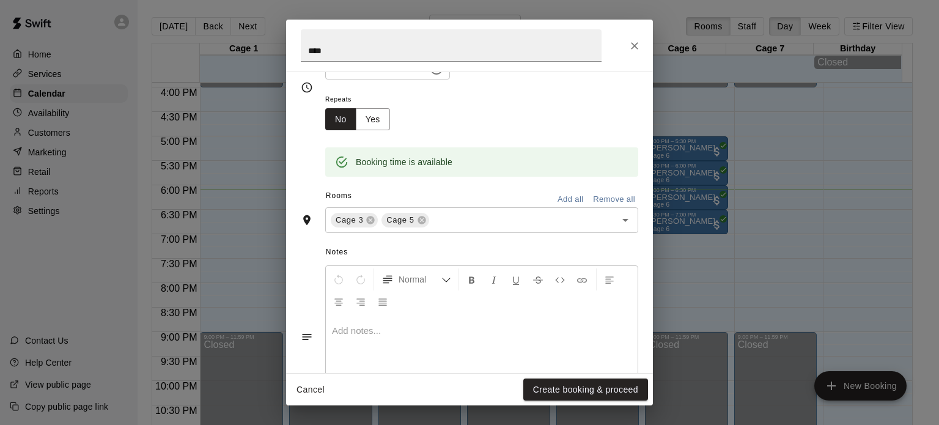
scroll to position [235, 0]
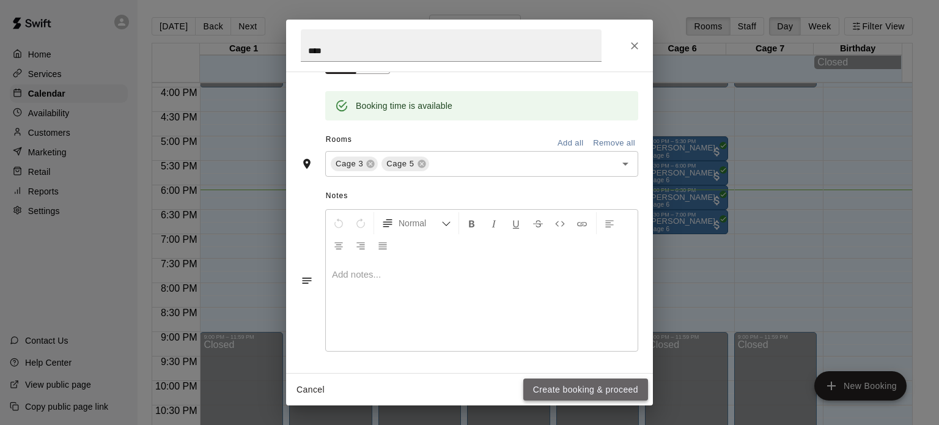
click at [572, 390] on button "Create booking & proceed" at bounding box center [585, 389] width 125 height 23
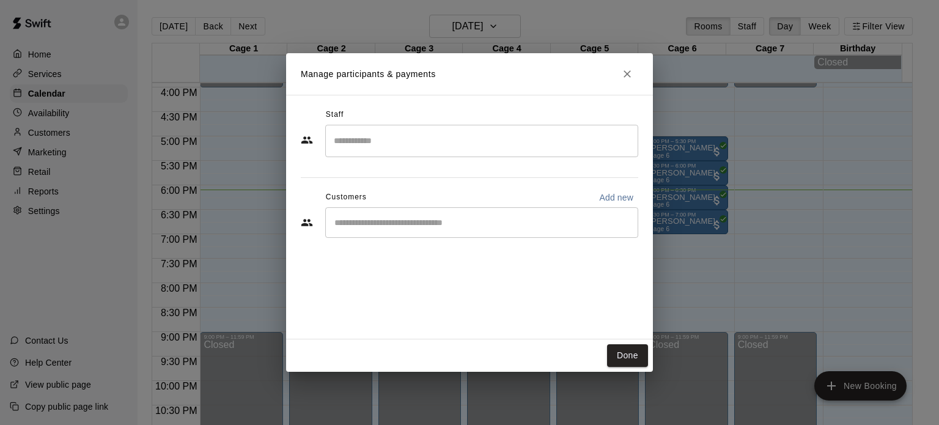
click at [367, 230] on div "​" at bounding box center [481, 222] width 313 height 31
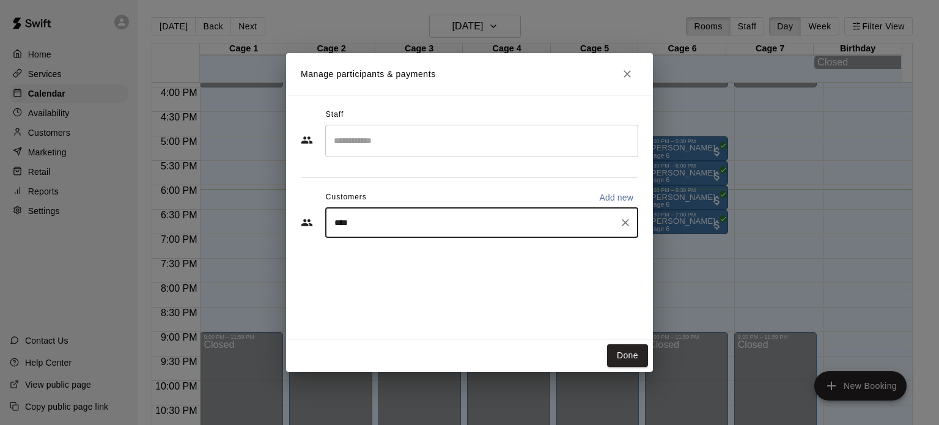
type input "*****"
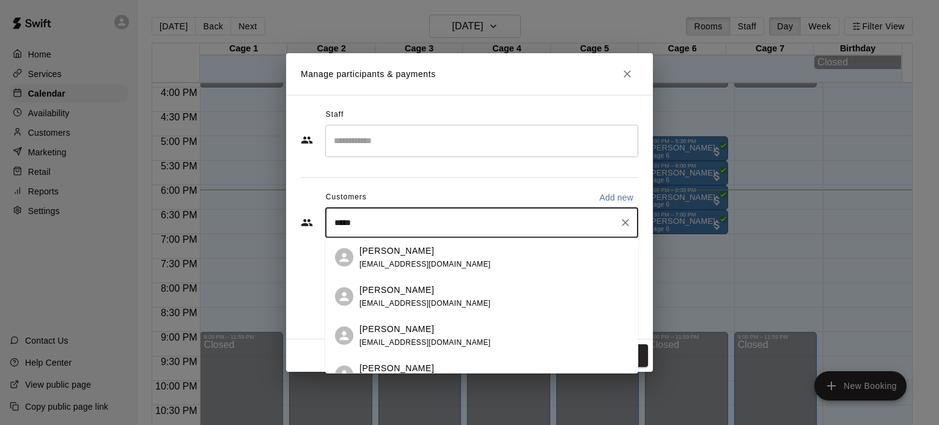
click at [375, 327] on p "[PERSON_NAME]" at bounding box center [396, 328] width 75 height 13
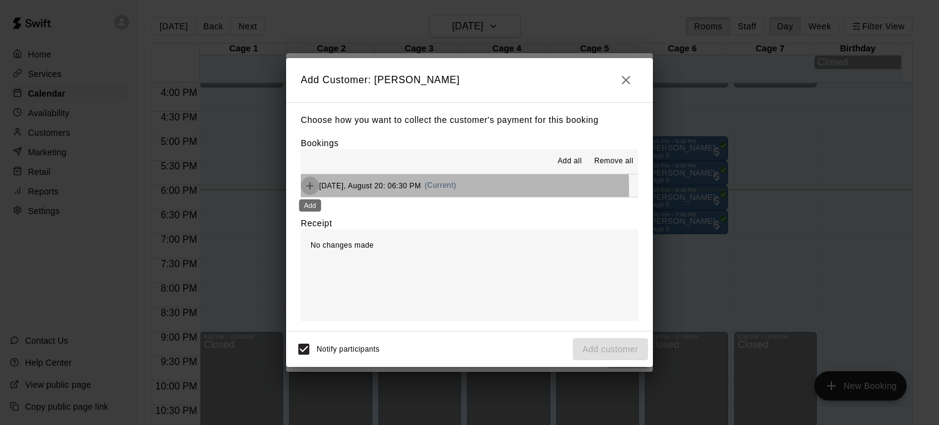
click at [309, 189] on icon "Add" at bounding box center [309, 185] width 7 height 7
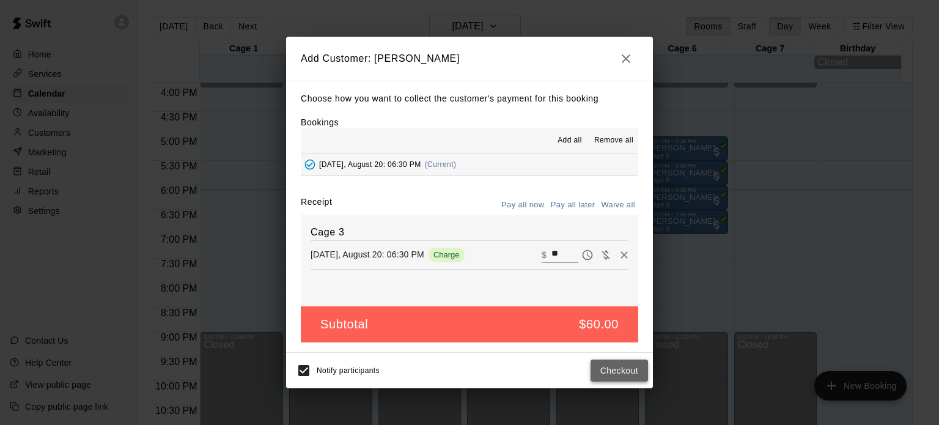
click at [604, 365] on button "Checkout" at bounding box center [618, 370] width 57 height 23
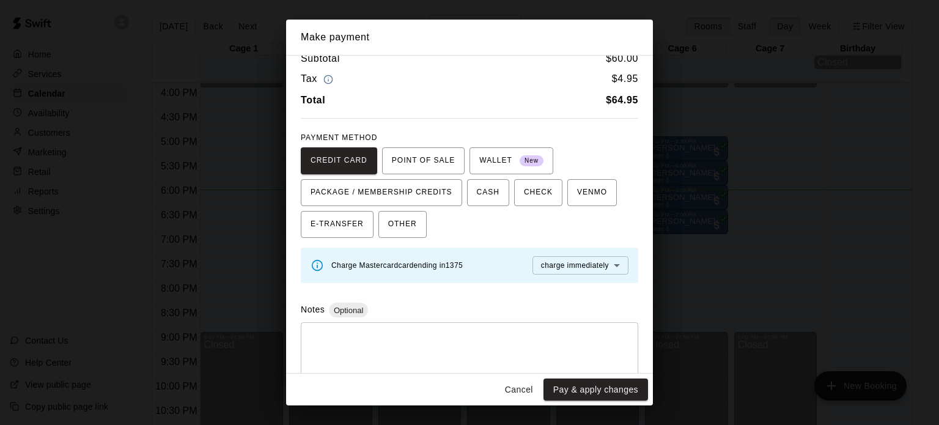
scroll to position [31, 0]
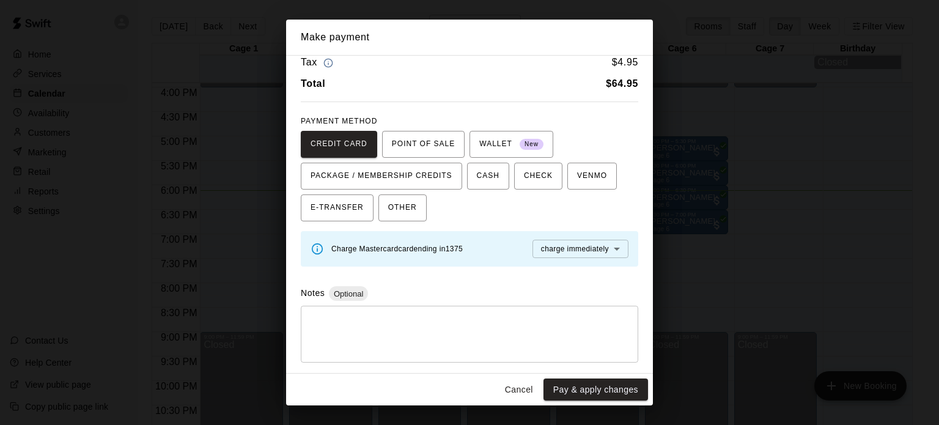
click at [754, 175] on div "Make payment Subtotal $ 60.00 Tax $ 4.95 Total $ 64.95 PAYMENT METHOD CREDIT CA…" at bounding box center [469, 212] width 939 height 425
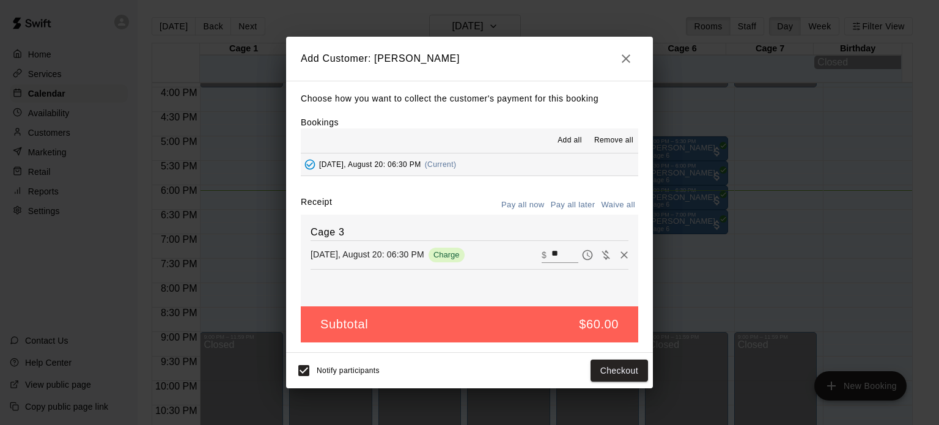
click at [631, 59] on icon "button" at bounding box center [625, 58] width 15 height 15
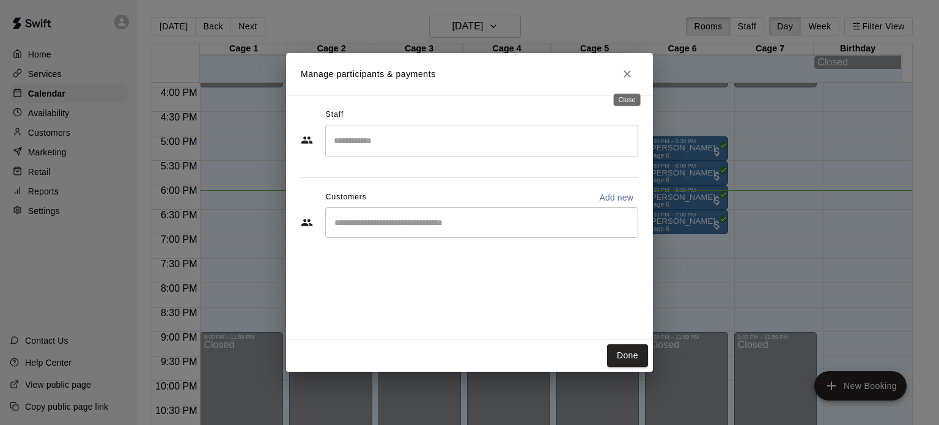
click at [623, 75] on icon "Close" at bounding box center [627, 74] width 12 height 12
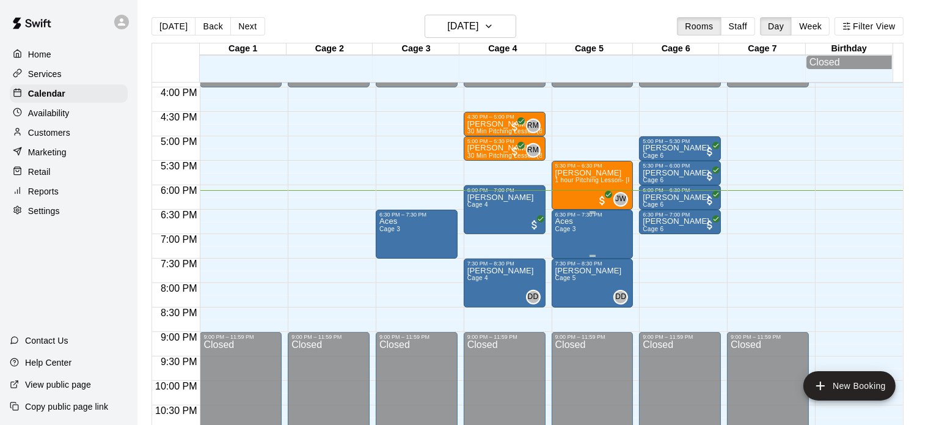
click at [574, 238] on div "Aces Cage 3" at bounding box center [565, 430] width 21 height 425
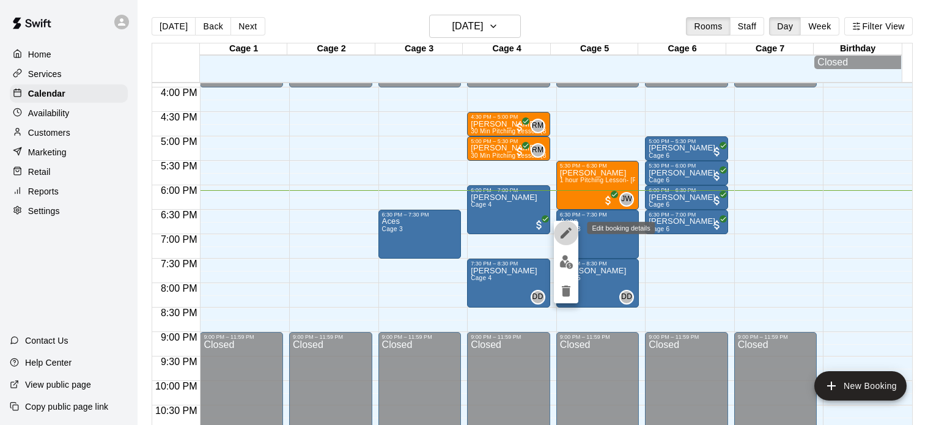
click at [566, 241] on button "edit" at bounding box center [566, 233] width 24 height 24
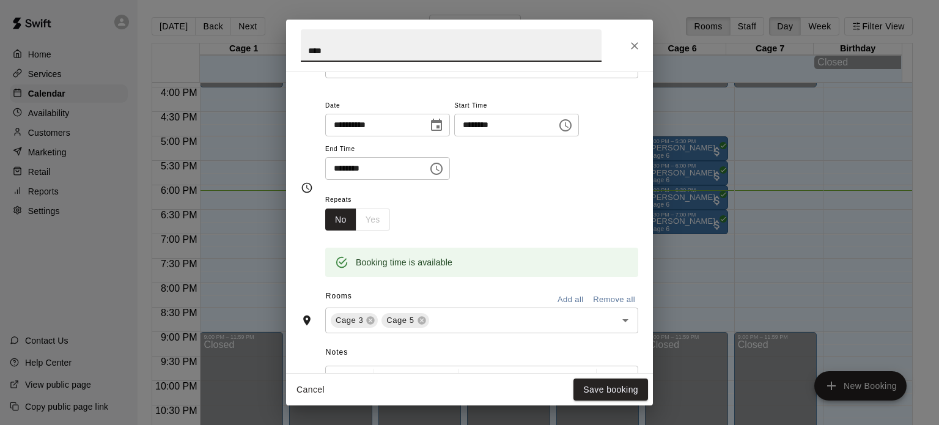
scroll to position [0, 0]
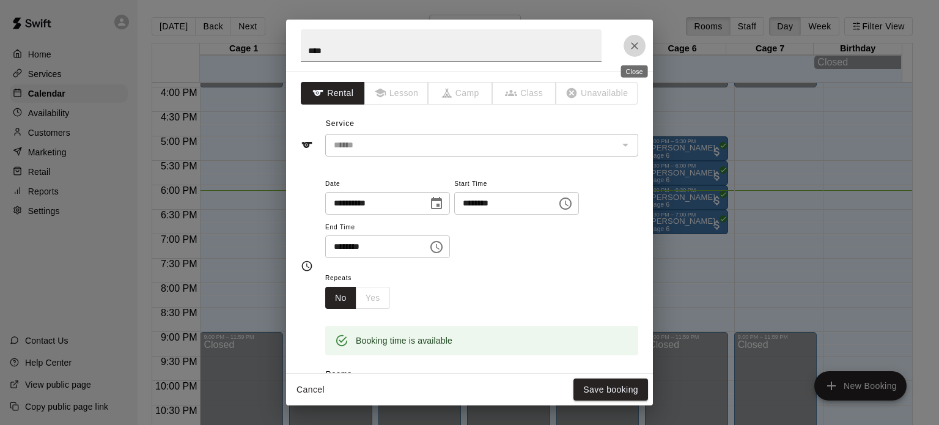
click at [635, 43] on icon "Close" at bounding box center [634, 46] width 12 height 12
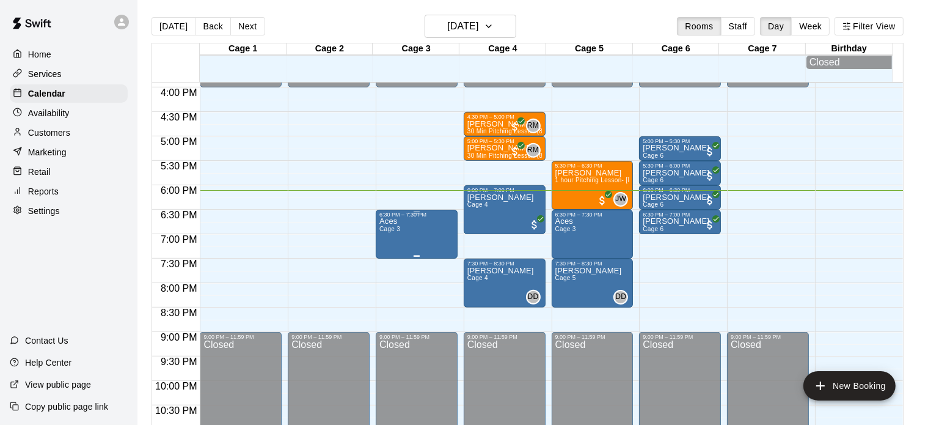
click at [401, 222] on div "Aces Cage 3" at bounding box center [416, 430] width 75 height 425
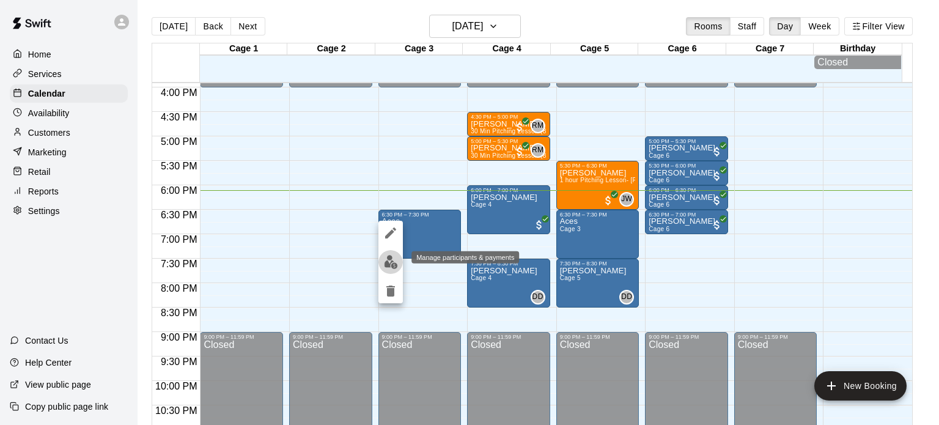
click at [391, 260] on img "edit" at bounding box center [391, 262] width 14 height 14
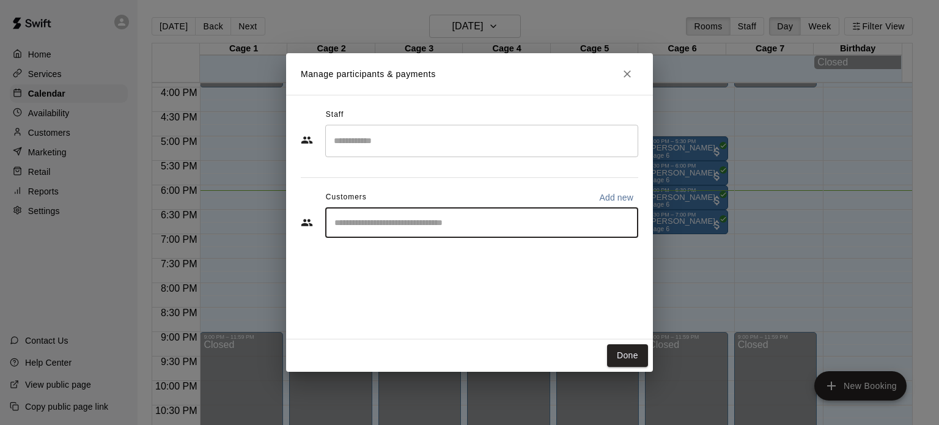
click at [386, 225] on input "Start typing to search customers..." at bounding box center [482, 222] width 302 height 12
type input "**********"
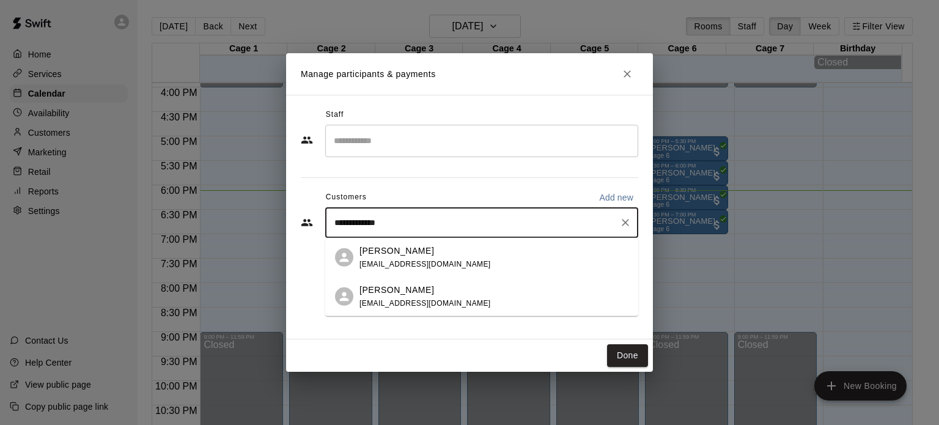
click at [370, 287] on p "[PERSON_NAME]" at bounding box center [396, 289] width 75 height 13
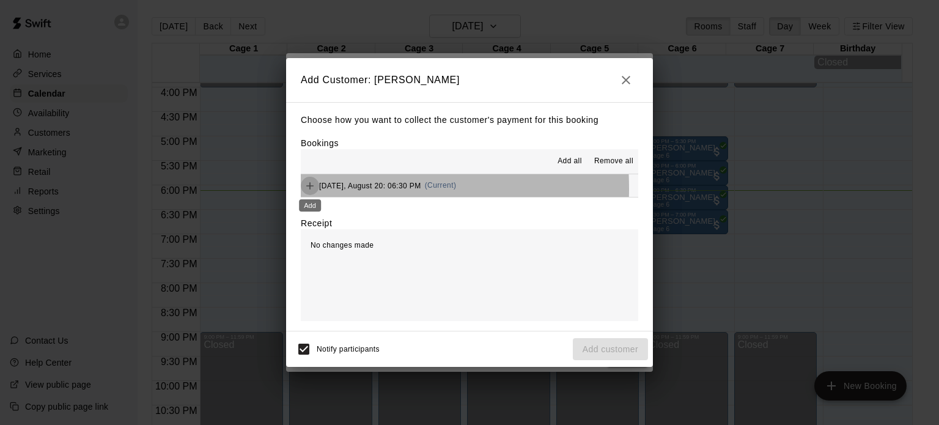
click at [310, 189] on icon "Add" at bounding box center [309, 185] width 7 height 7
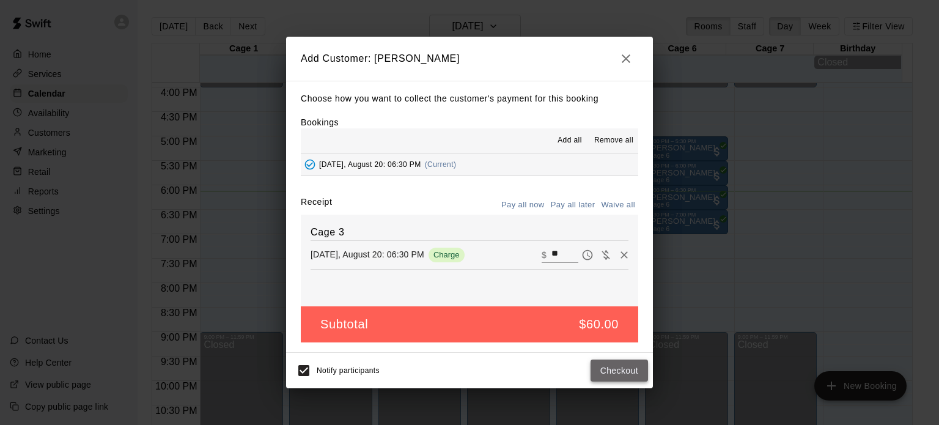
click at [606, 371] on button "Checkout" at bounding box center [618, 370] width 57 height 23
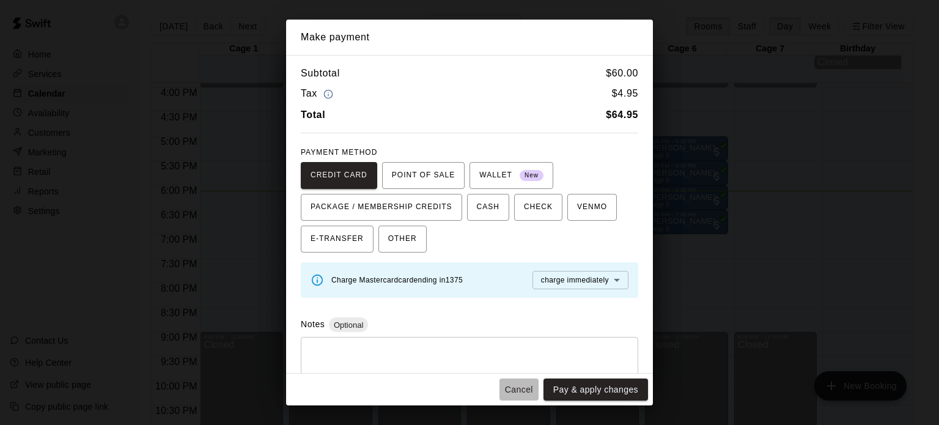
click at [519, 384] on button "Cancel" at bounding box center [518, 389] width 39 height 23
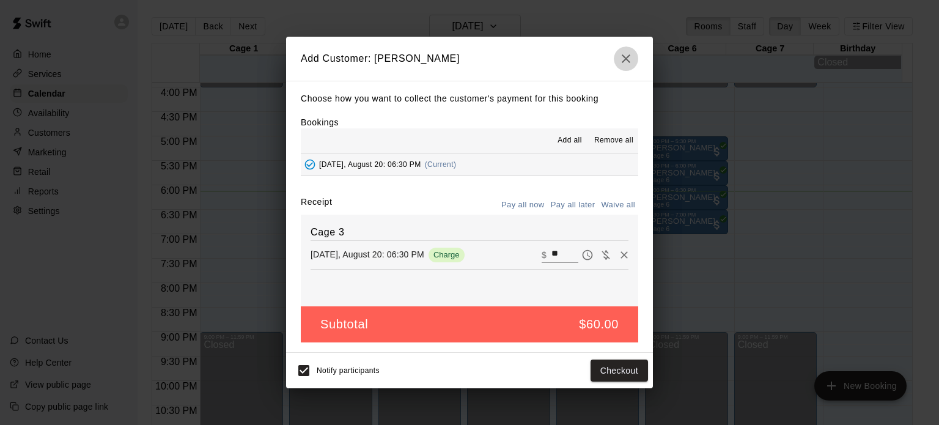
click at [624, 64] on icon "button" at bounding box center [625, 58] width 15 height 15
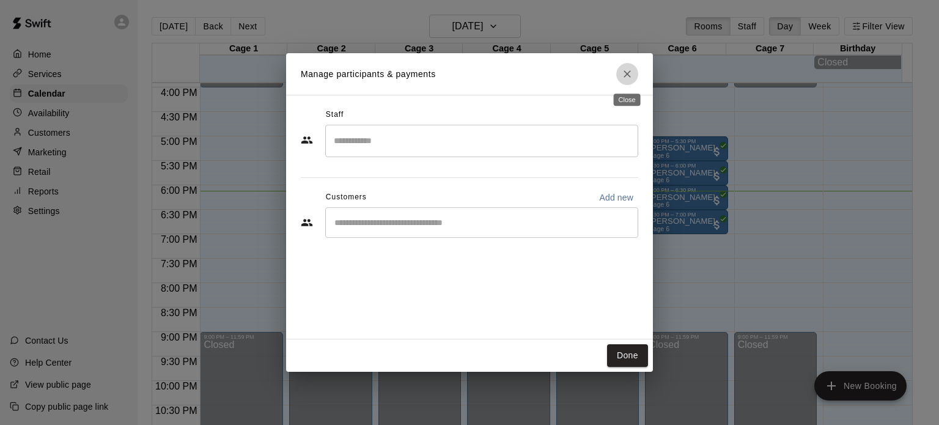
click at [626, 75] on icon "Close" at bounding box center [626, 73] width 7 height 7
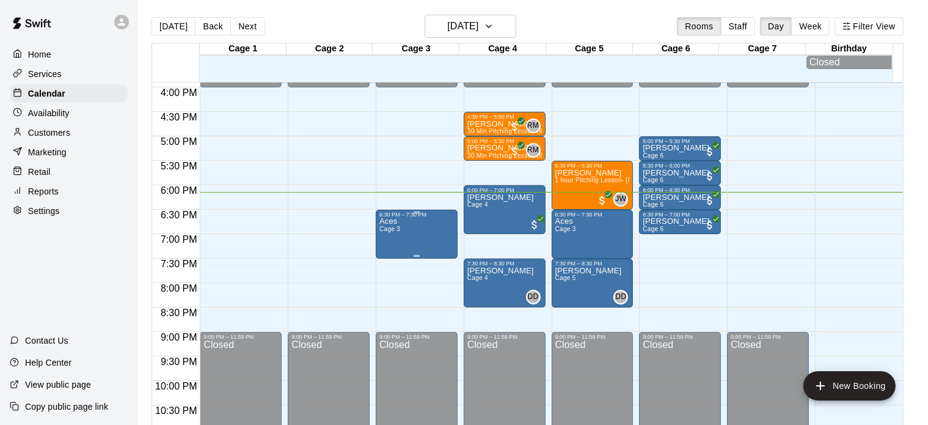
click at [396, 229] on span "Cage 3" at bounding box center [389, 228] width 21 height 7
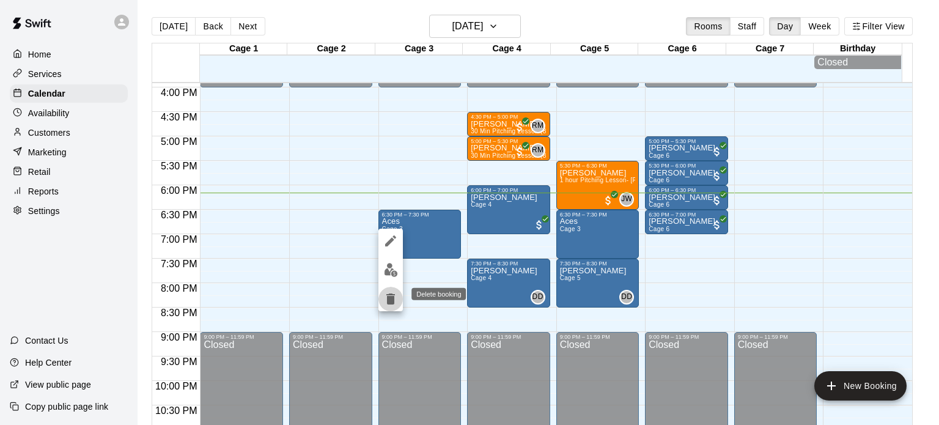
click at [390, 294] on icon "delete" at bounding box center [390, 298] width 9 height 11
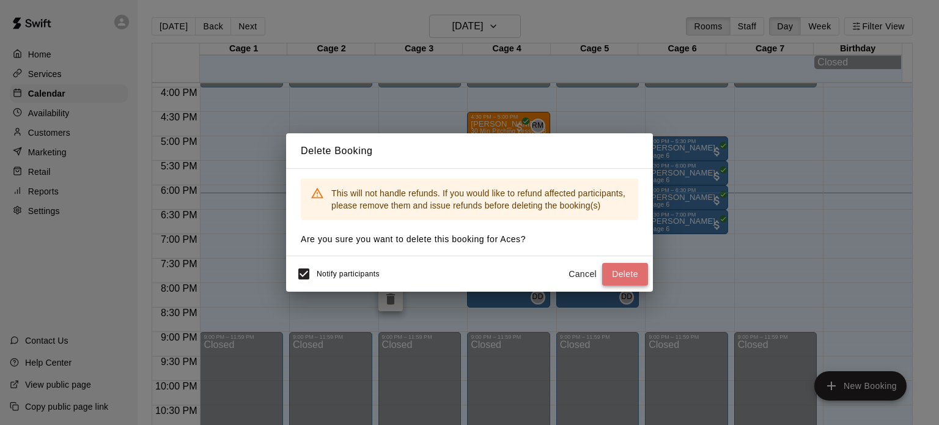
click at [617, 274] on button "Delete" at bounding box center [625, 274] width 46 height 23
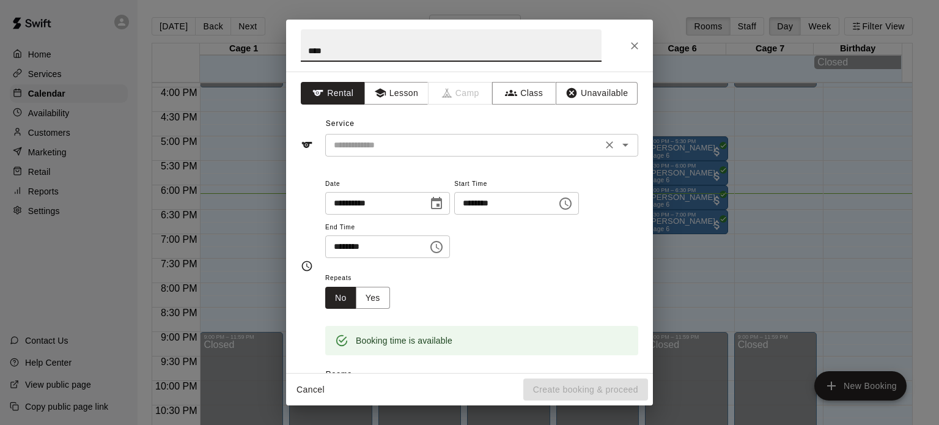
type input "****"
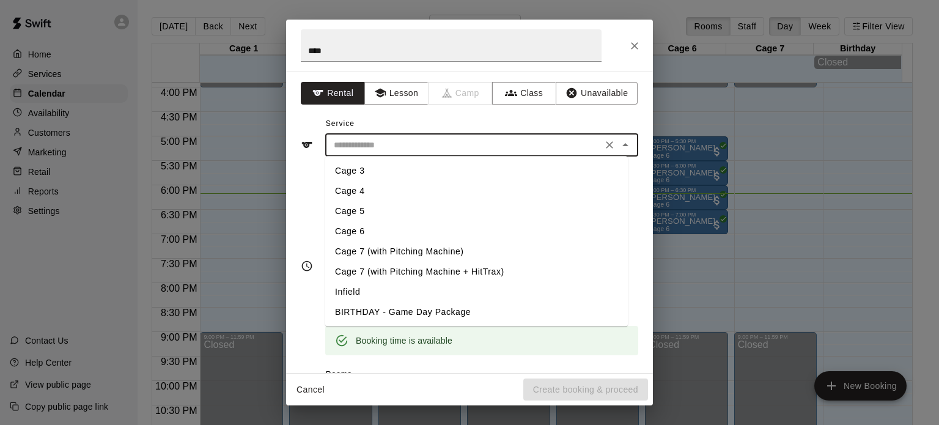
click at [357, 147] on input "text" at bounding box center [463, 144] width 269 height 15
click at [365, 175] on li "Cage 3" at bounding box center [476, 171] width 302 height 20
type input "******"
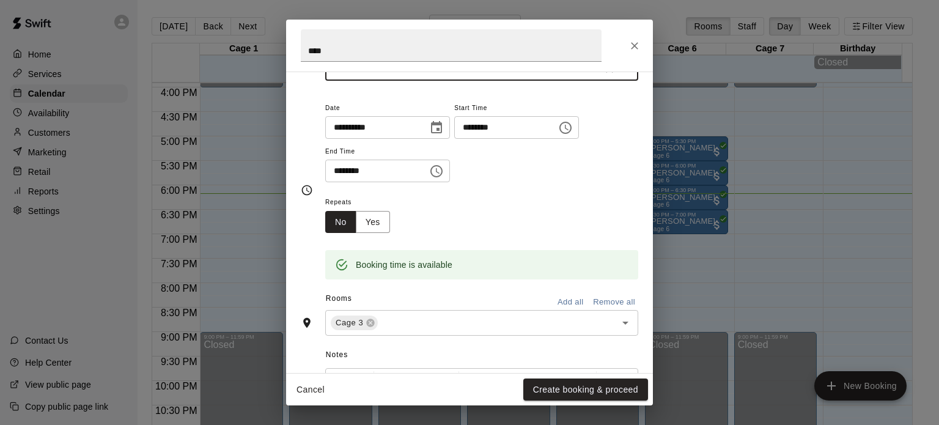
scroll to position [95, 0]
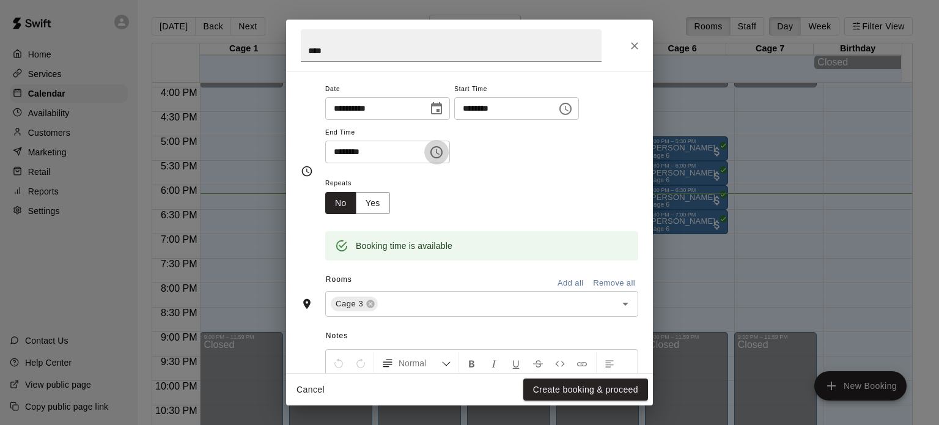
click at [444, 148] on icon "Choose time, selected time is 7:00 PM" at bounding box center [436, 152] width 15 height 15
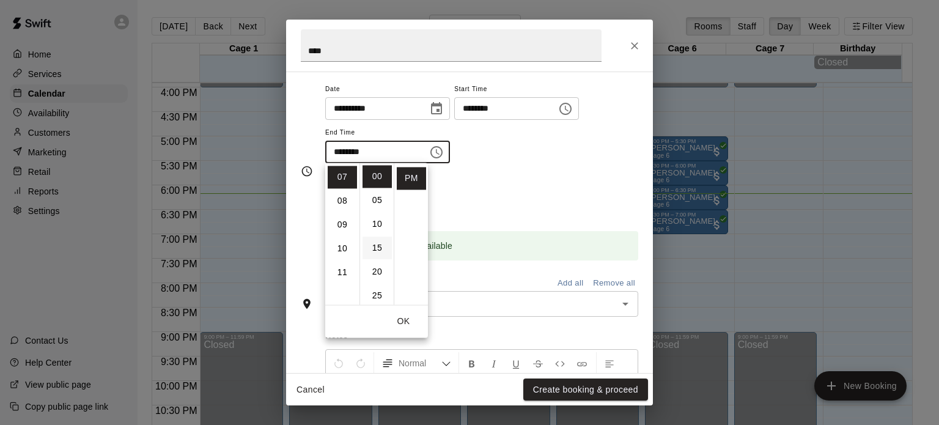
scroll to position [65, 0]
click at [379, 252] on li "30" at bounding box center [376, 254] width 29 height 23
type input "********"
click at [461, 219] on div "Booking time is available" at bounding box center [481, 237] width 313 height 46
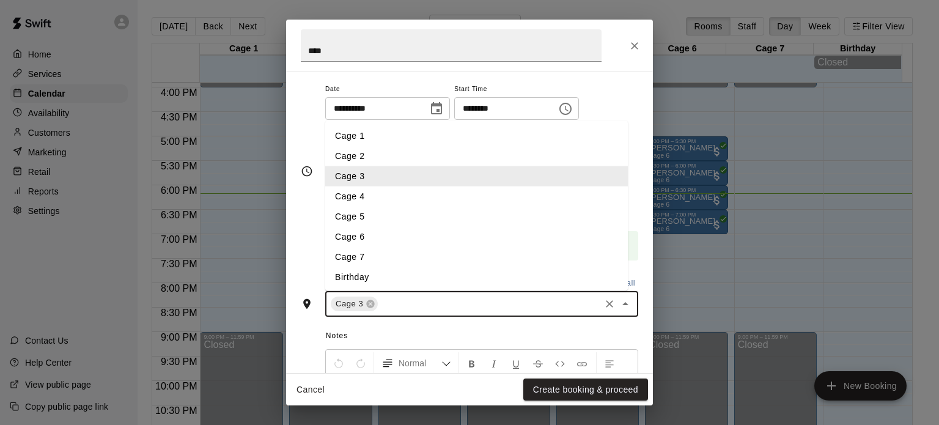
click at [416, 309] on input "text" at bounding box center [488, 303] width 219 height 15
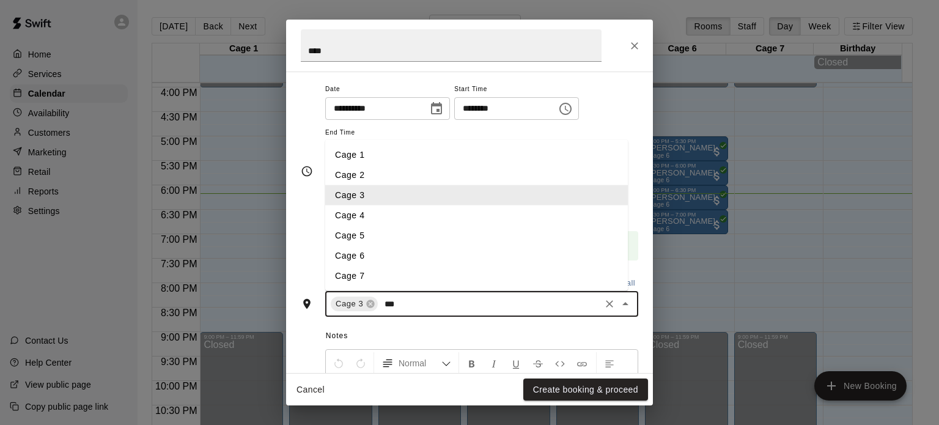
type input "****"
click at [350, 227] on li "Cage 5" at bounding box center [476, 235] width 302 height 20
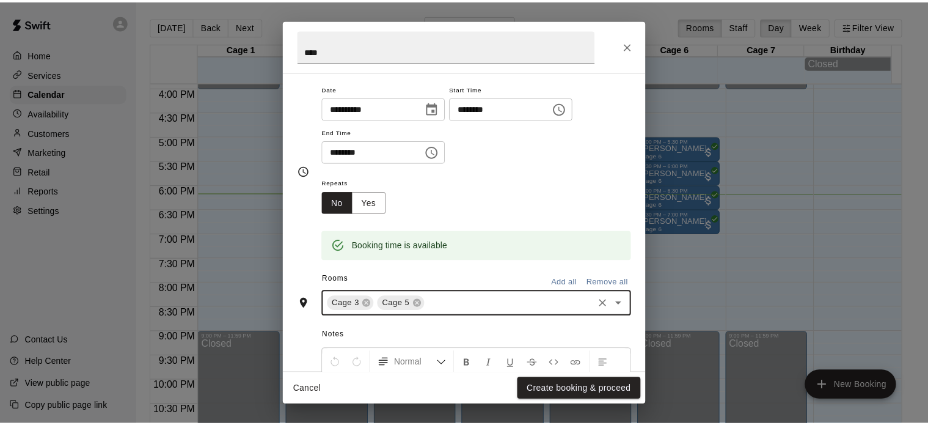
scroll to position [235, 0]
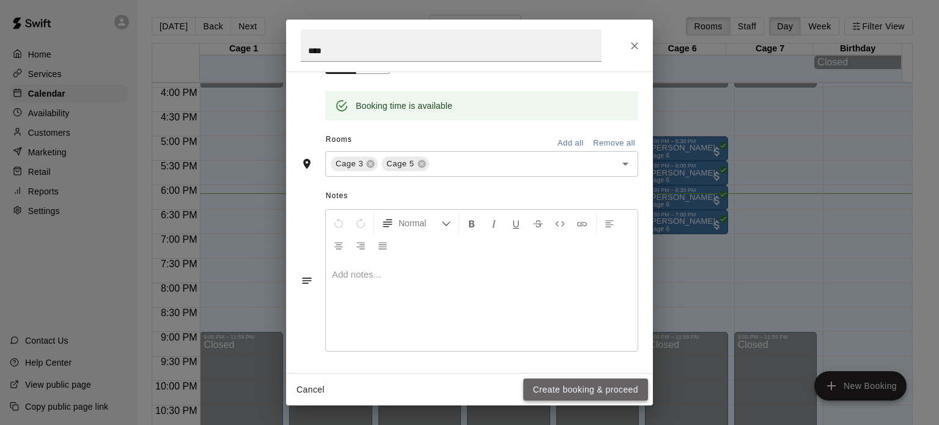
click at [580, 396] on button "Create booking & proceed" at bounding box center [585, 389] width 125 height 23
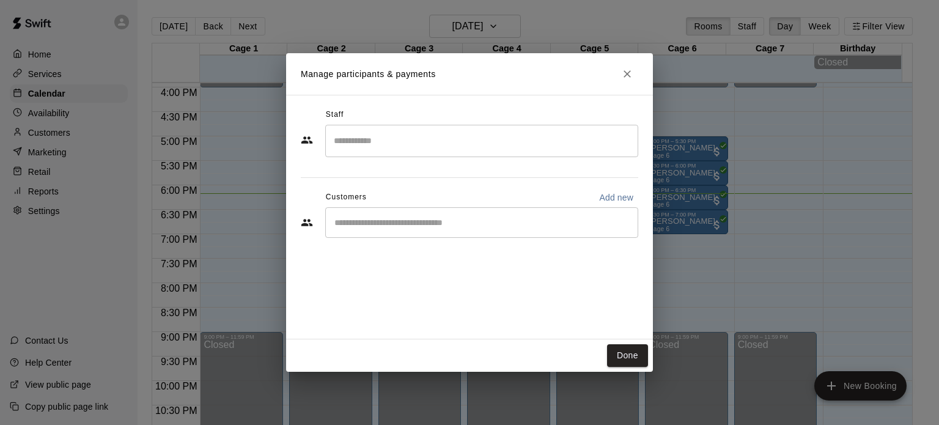
click at [439, 222] on input "Start typing to search customers..." at bounding box center [482, 222] width 302 height 12
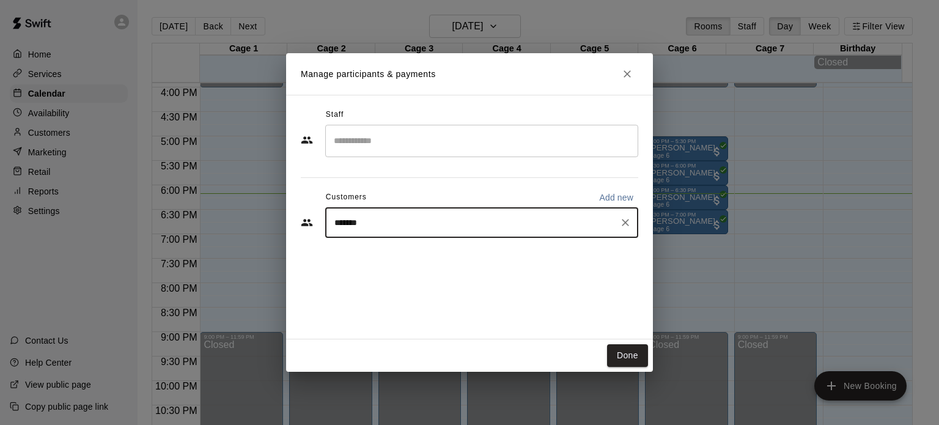
type input "********"
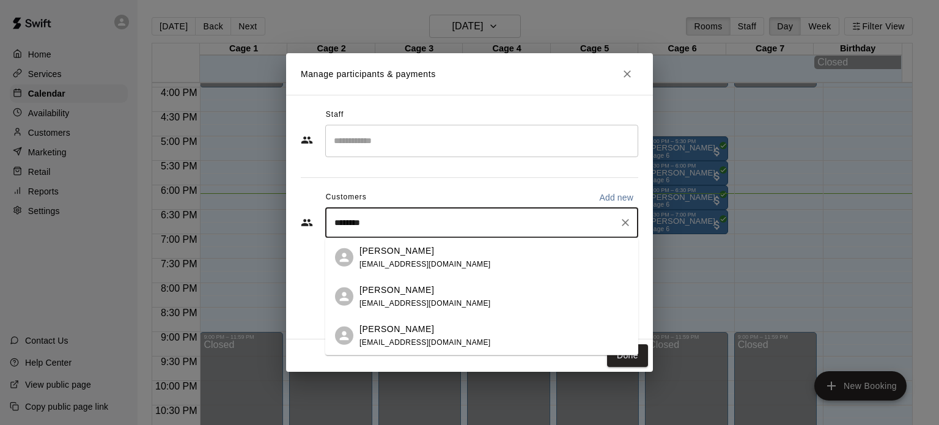
click at [384, 288] on p "[PERSON_NAME]" at bounding box center [396, 289] width 75 height 13
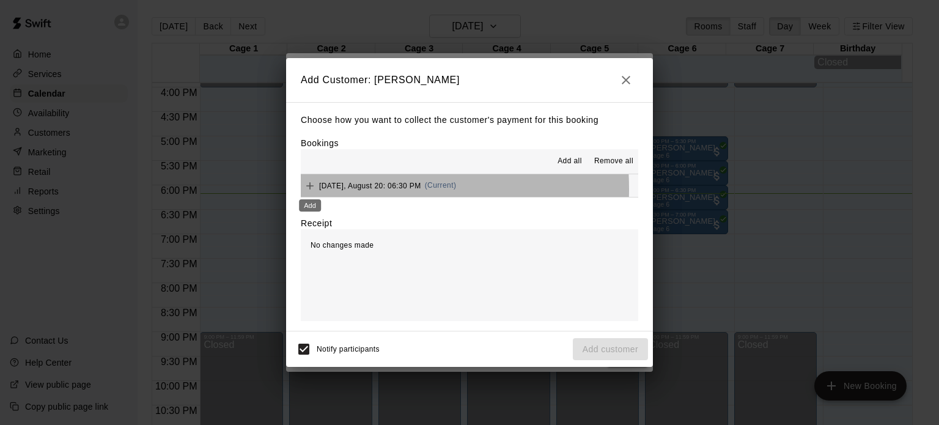
click at [313, 191] on div "Add" at bounding box center [310, 202] width 24 height 22
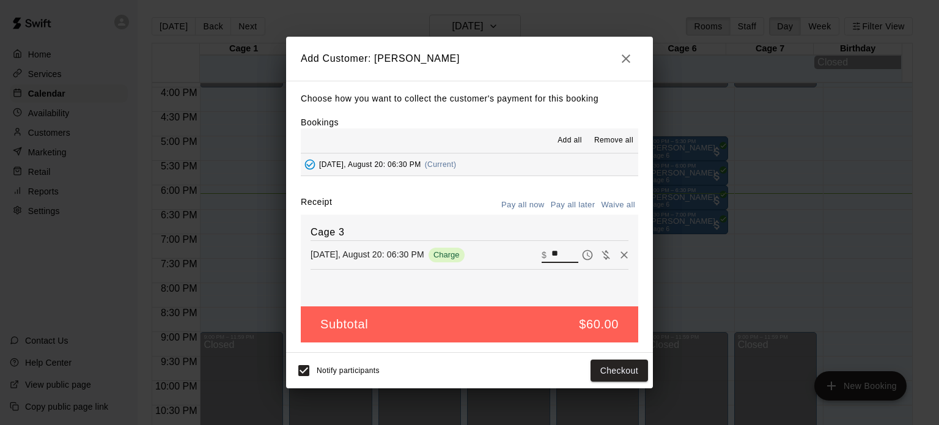
click at [551, 254] on input "**" at bounding box center [564, 255] width 27 height 16
type input "*"
type input "**"
click at [631, 368] on button "Checkout" at bounding box center [618, 370] width 57 height 23
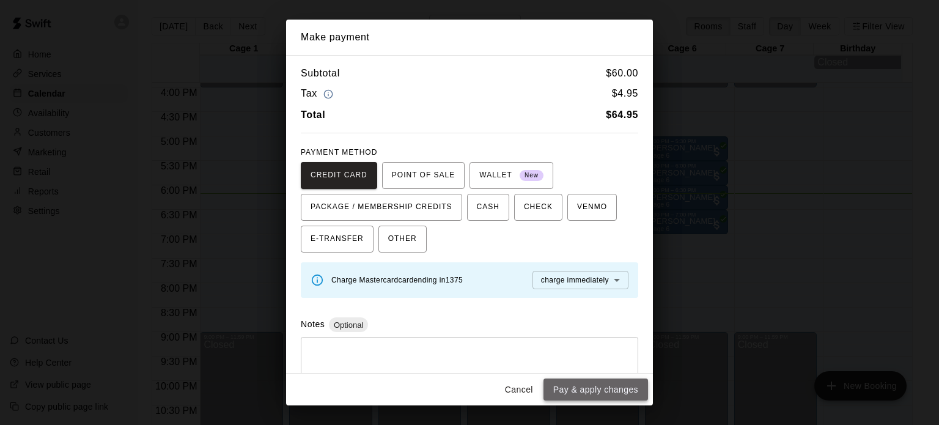
click at [571, 388] on button "Pay & apply changes" at bounding box center [595, 389] width 104 height 23
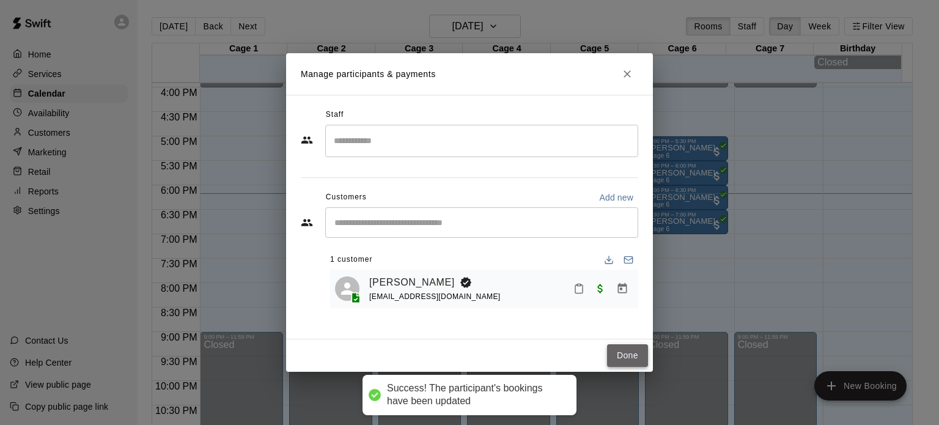
click at [628, 349] on button "Done" at bounding box center [627, 355] width 41 height 23
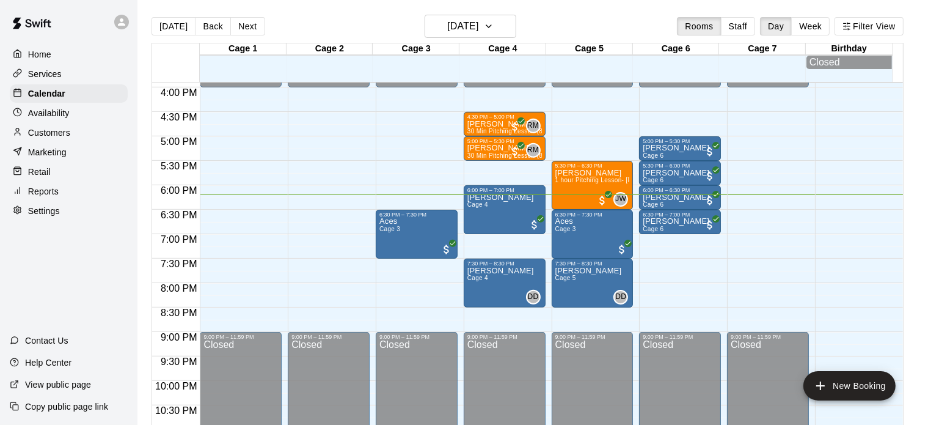
click at [46, 75] on p "Services" at bounding box center [45, 74] width 34 height 12
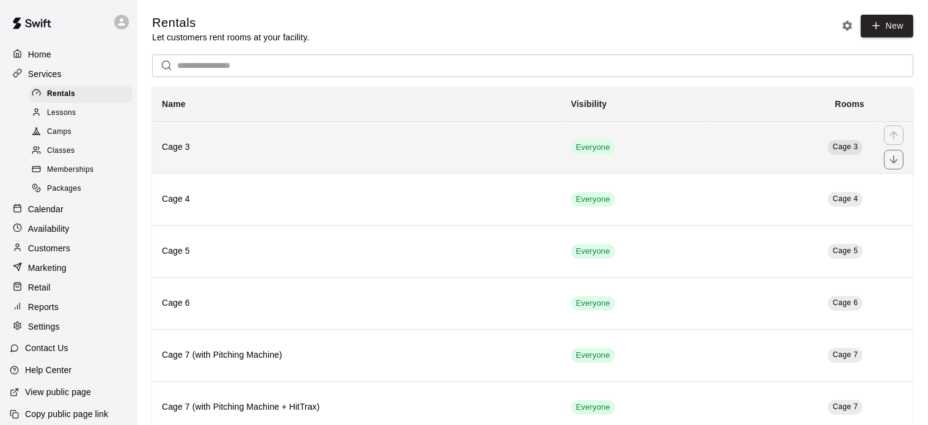
click at [301, 166] on th "Cage 3" at bounding box center [356, 147] width 409 height 52
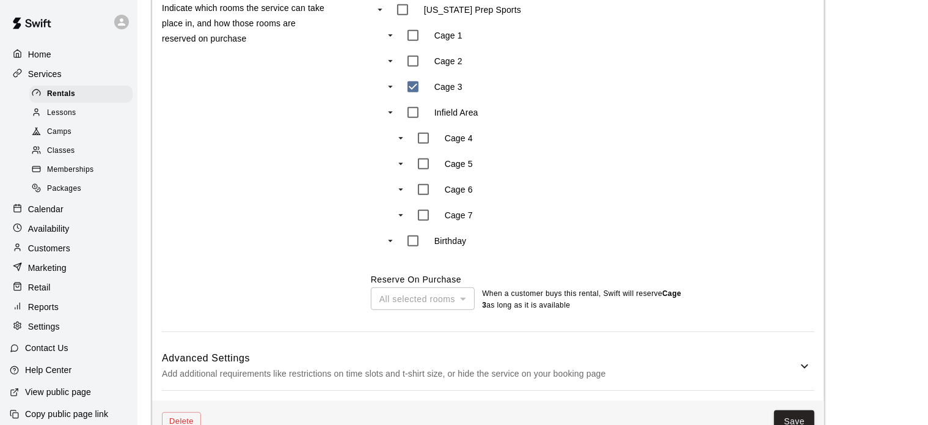
scroll to position [636, 0]
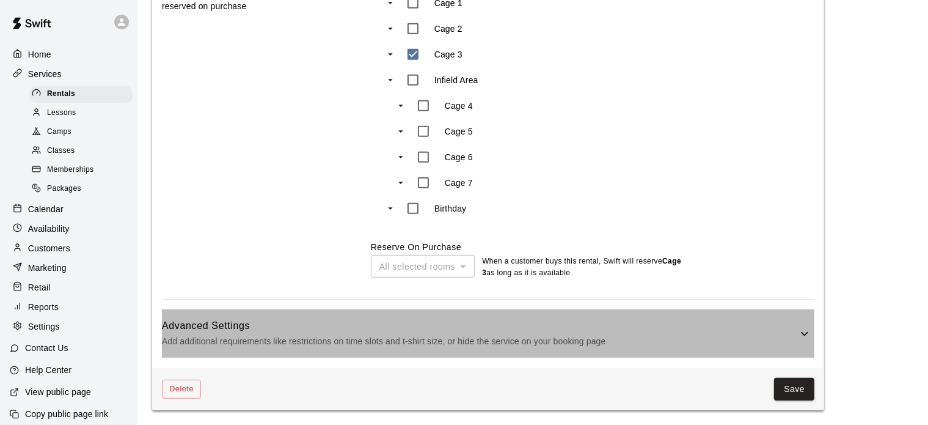
click at [804, 336] on icon at bounding box center [804, 333] width 15 height 15
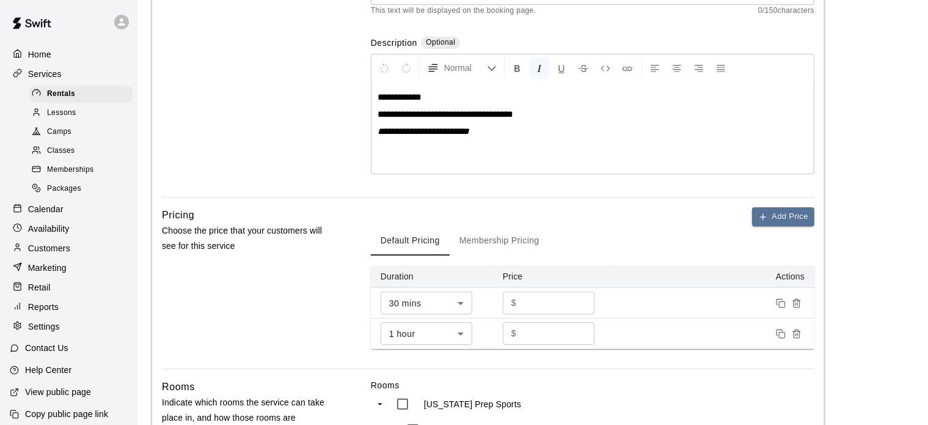
scroll to position [0, 0]
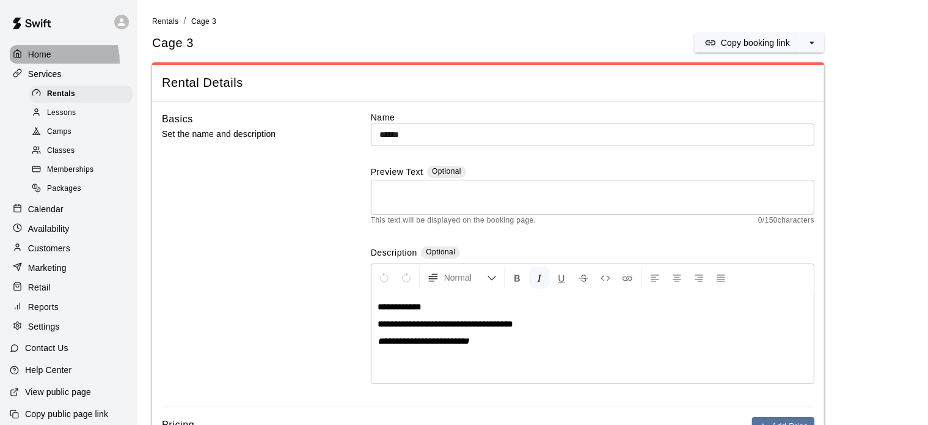
click at [42, 62] on div "Home" at bounding box center [69, 54] width 118 height 18
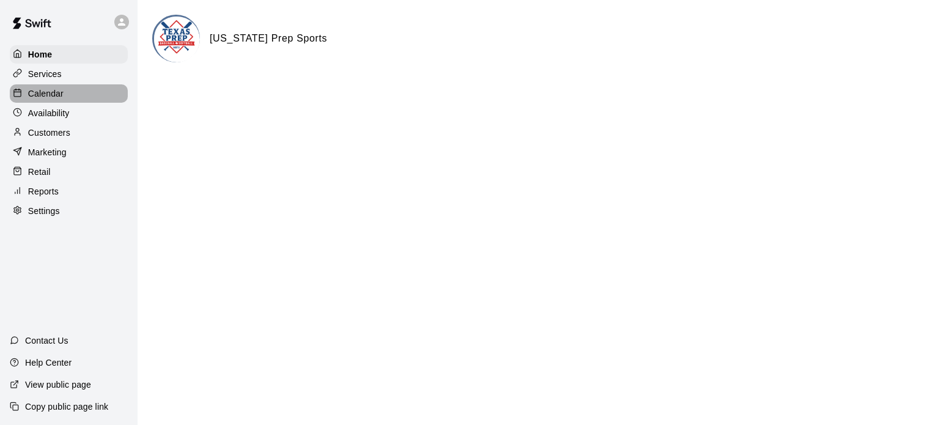
click at [43, 100] on p "Calendar" at bounding box center [45, 93] width 35 height 12
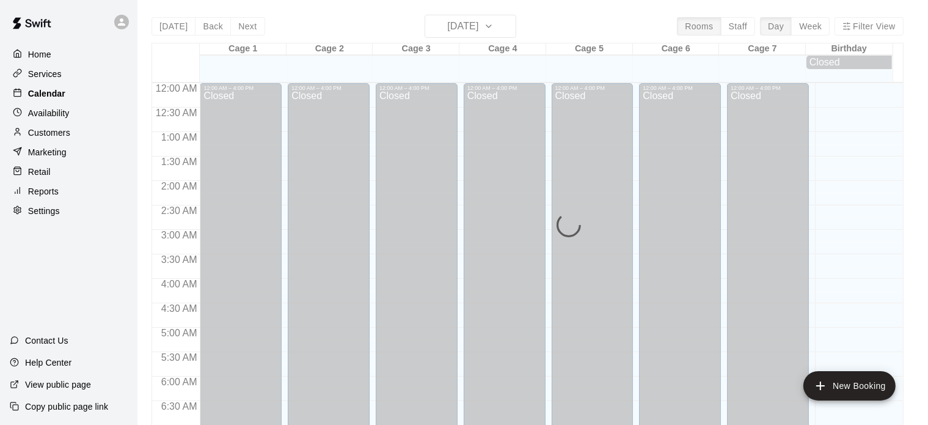
scroll to position [778, 0]
